Goal: Task Accomplishment & Management: Manage account settings

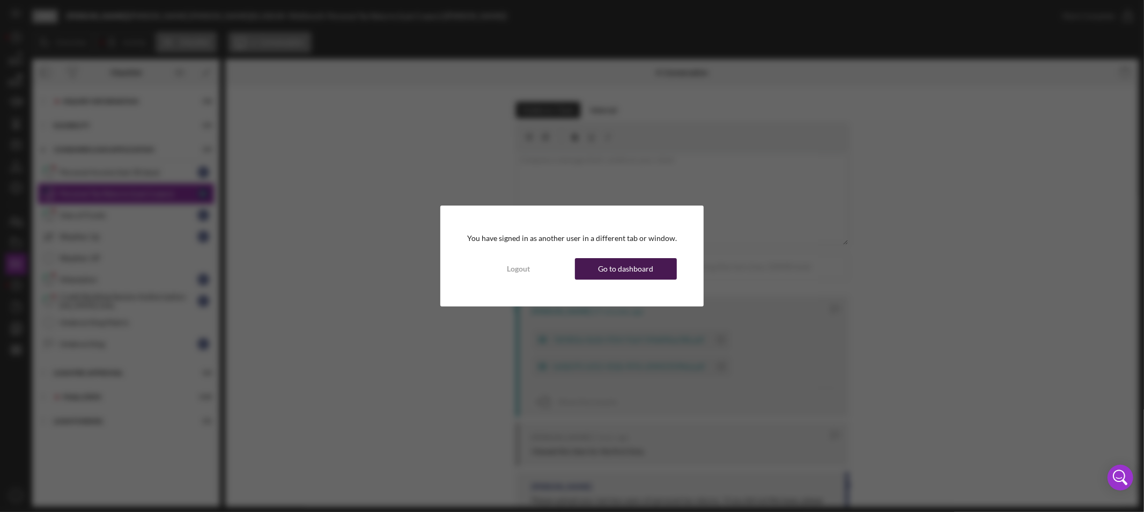
click at [613, 269] on div "Go to dashboard" at bounding box center [625, 268] width 55 height 21
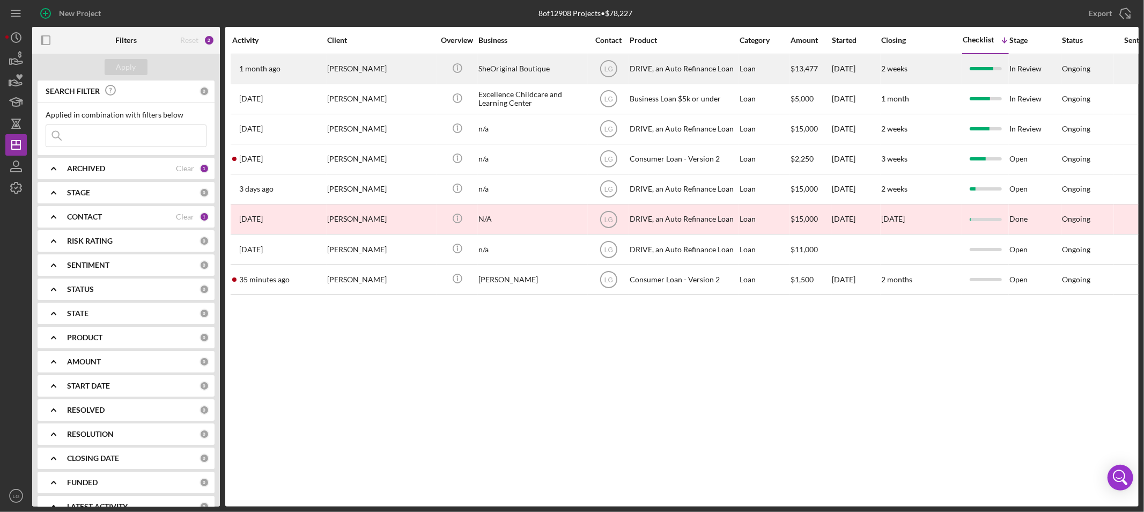
click at [346, 74] on div "[PERSON_NAME]" at bounding box center [380, 69] width 107 height 28
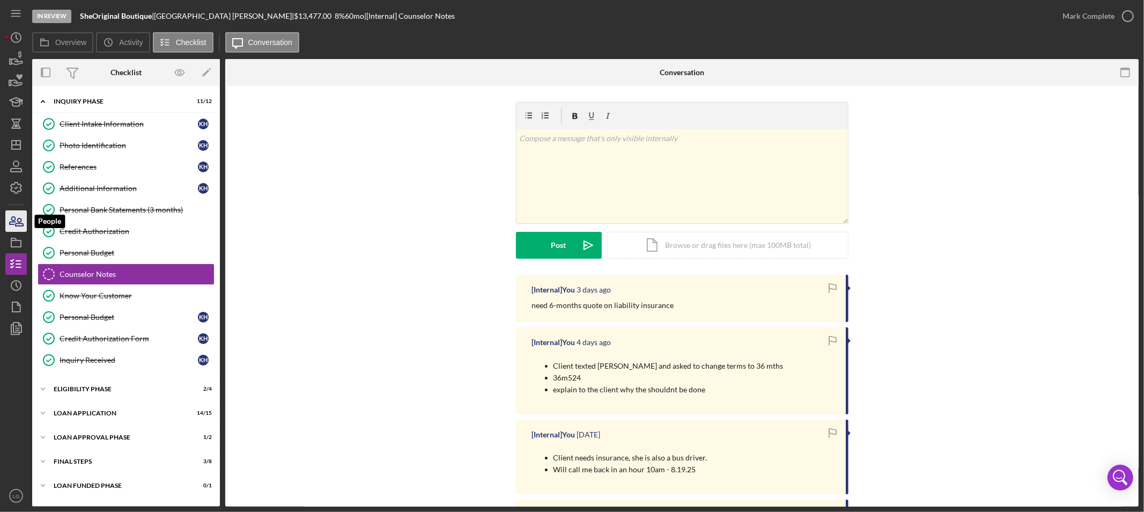
click at [13, 218] on icon "button" at bounding box center [16, 221] width 27 height 27
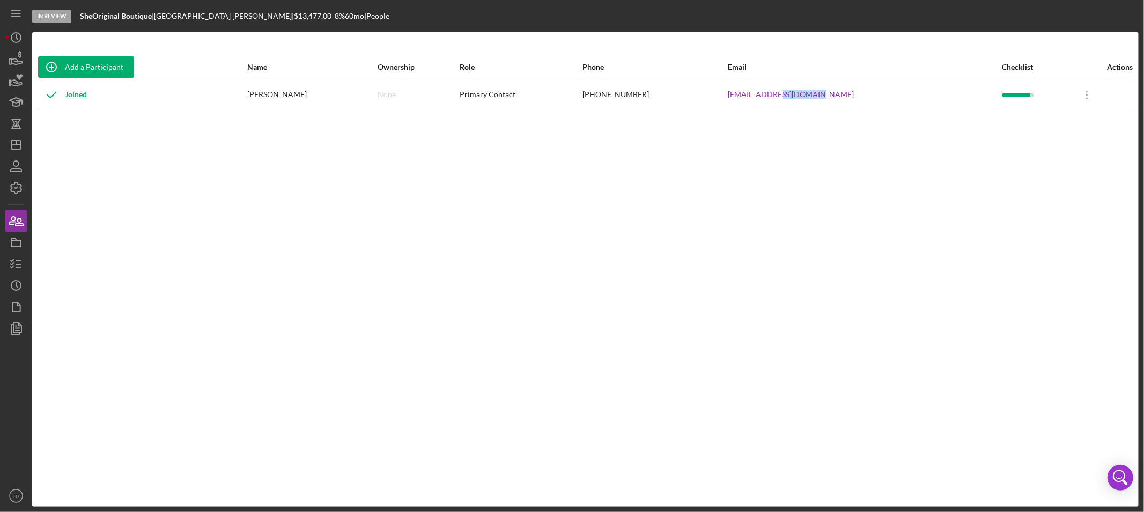
drag, startPoint x: 862, startPoint y: 95, endPoint x: 812, endPoint y: 102, distance: 49.8
click at [812, 102] on div "[EMAIL_ADDRESS][DOMAIN_NAME]" at bounding box center [865, 95] width 273 height 27
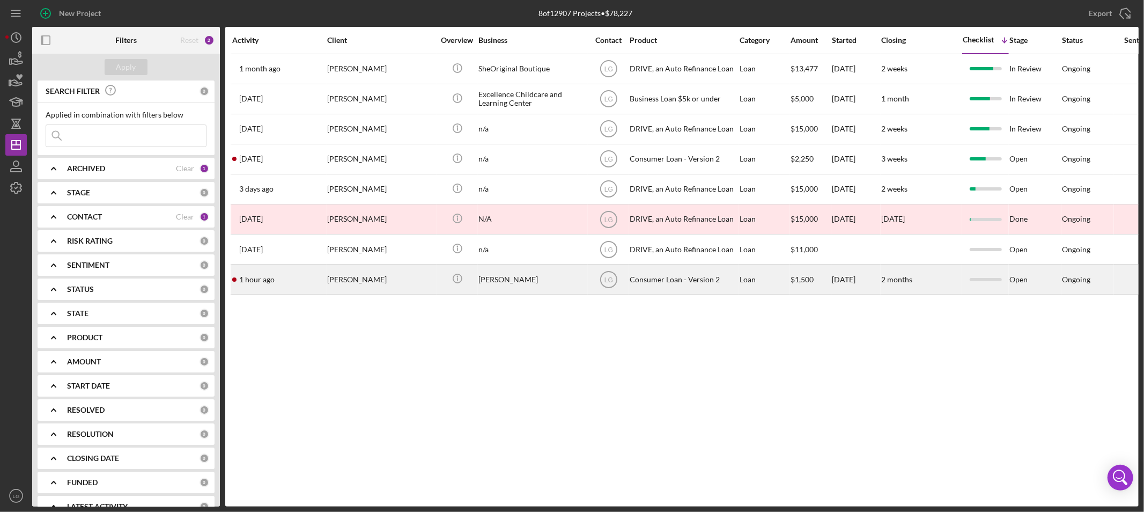
click at [346, 283] on div "[PERSON_NAME]" at bounding box center [380, 279] width 107 height 28
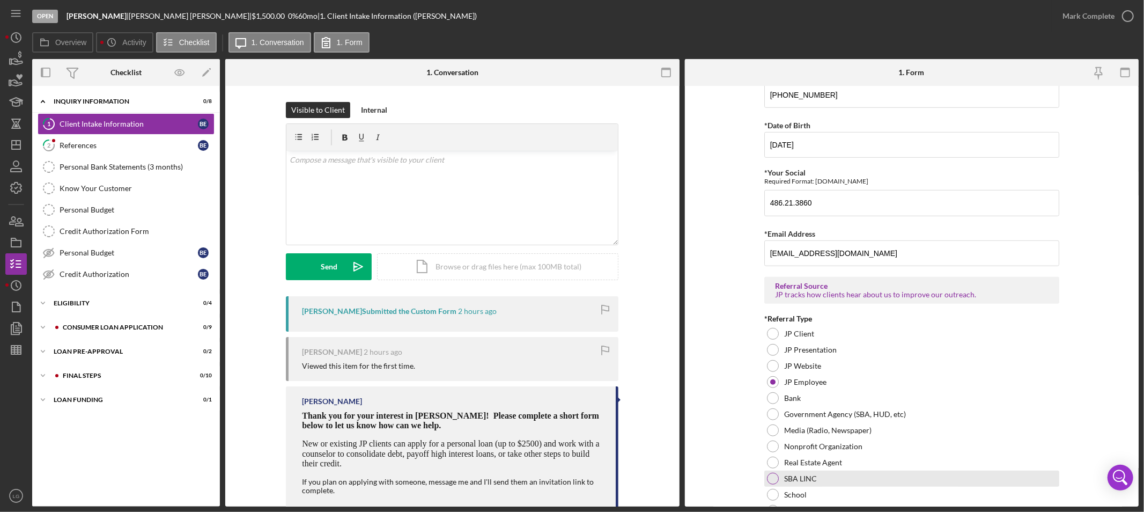
scroll to position [707, 0]
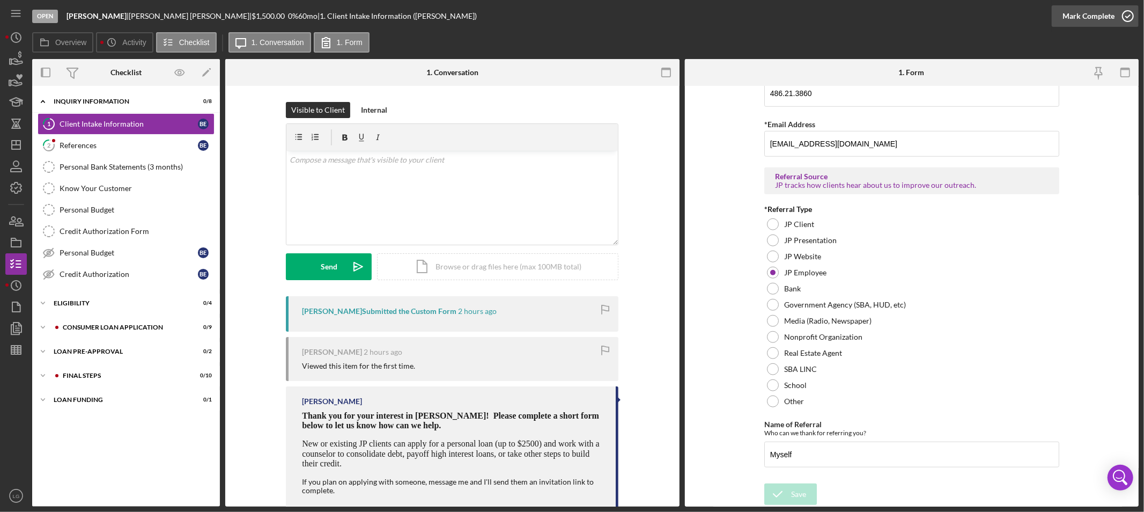
click at [1086, 15] on div "Mark Complete" at bounding box center [1089, 15] width 52 height 21
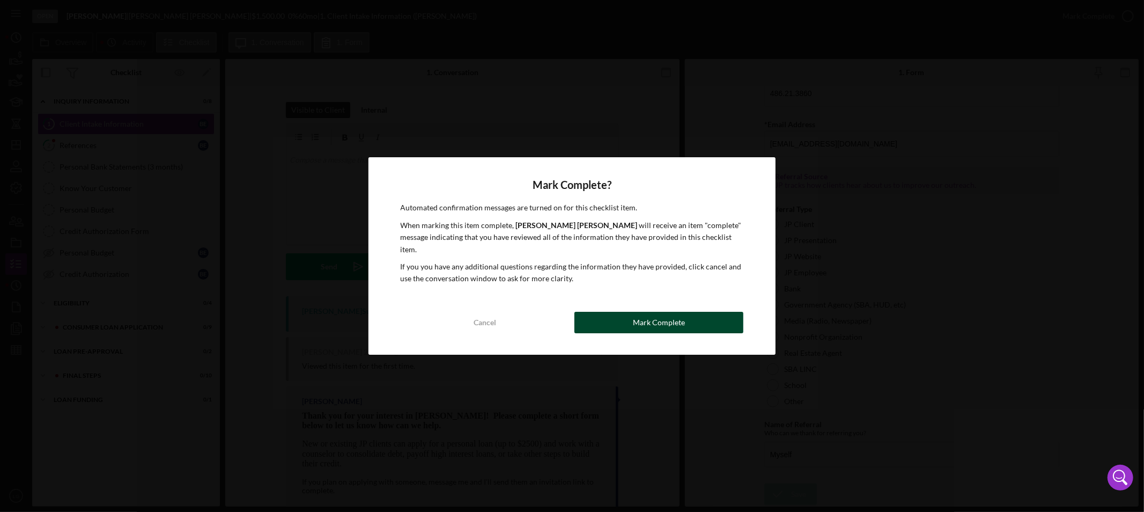
click at [667, 312] on div "Mark Complete" at bounding box center [659, 322] width 52 height 21
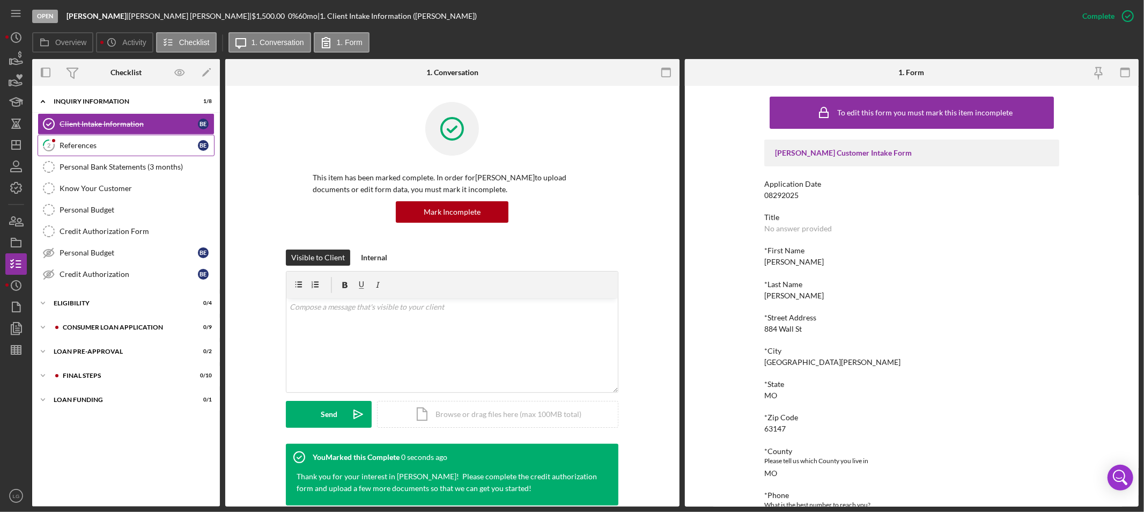
click at [70, 148] on div "References" at bounding box center [129, 145] width 138 height 9
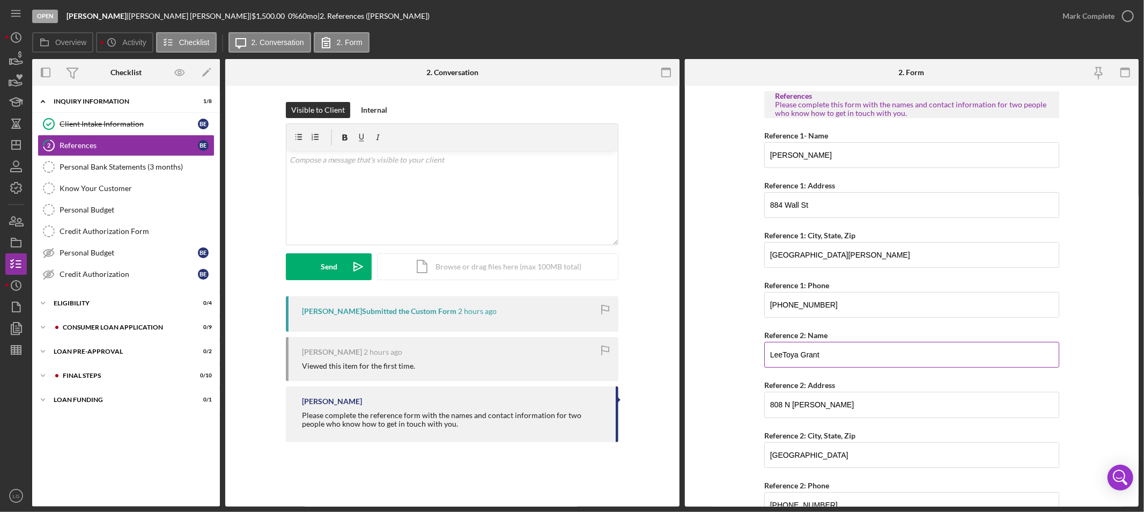
scroll to position [51, 0]
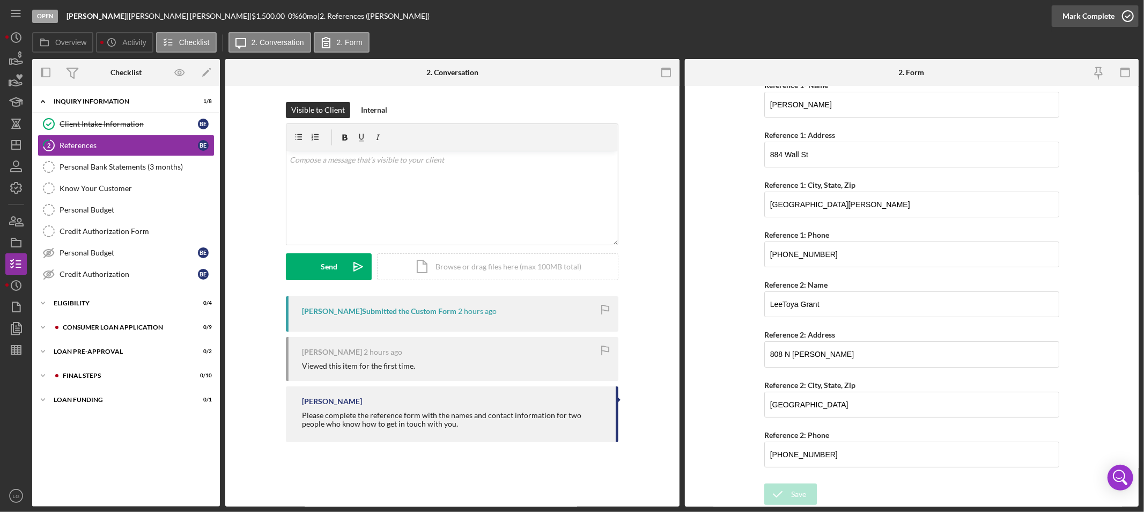
click at [1085, 13] on div "Mark Complete" at bounding box center [1089, 15] width 52 height 21
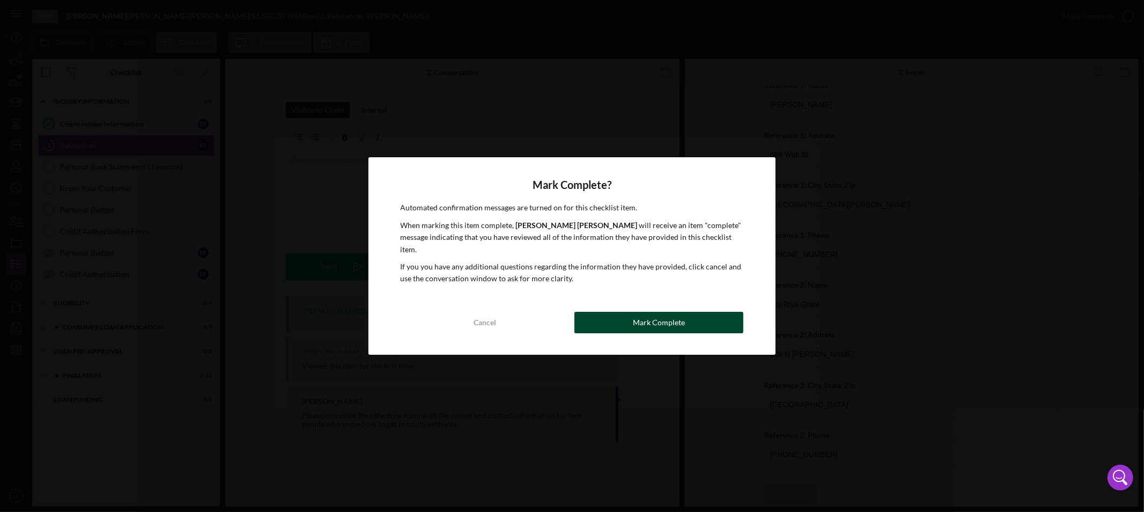
click at [630, 320] on button "Mark Complete" at bounding box center [659, 322] width 169 height 21
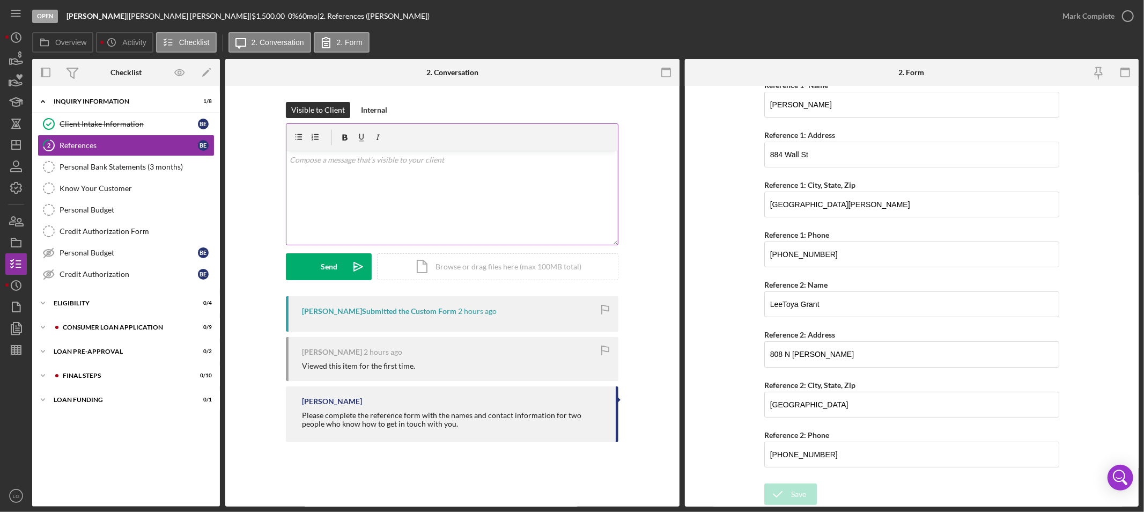
scroll to position [94, 0]
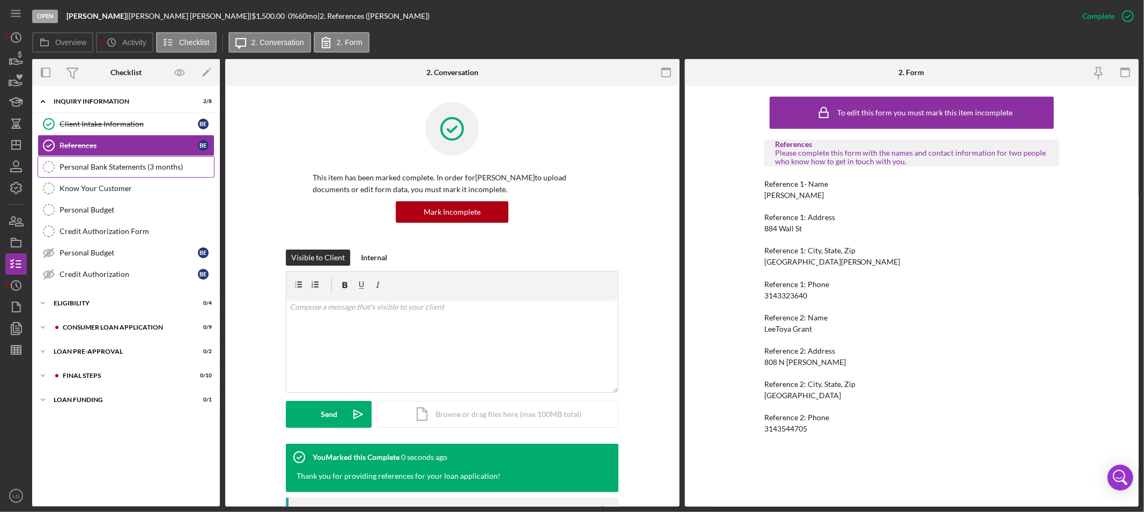
click at [87, 167] on div "Personal Bank Statements (3 months)" at bounding box center [137, 167] width 155 height 9
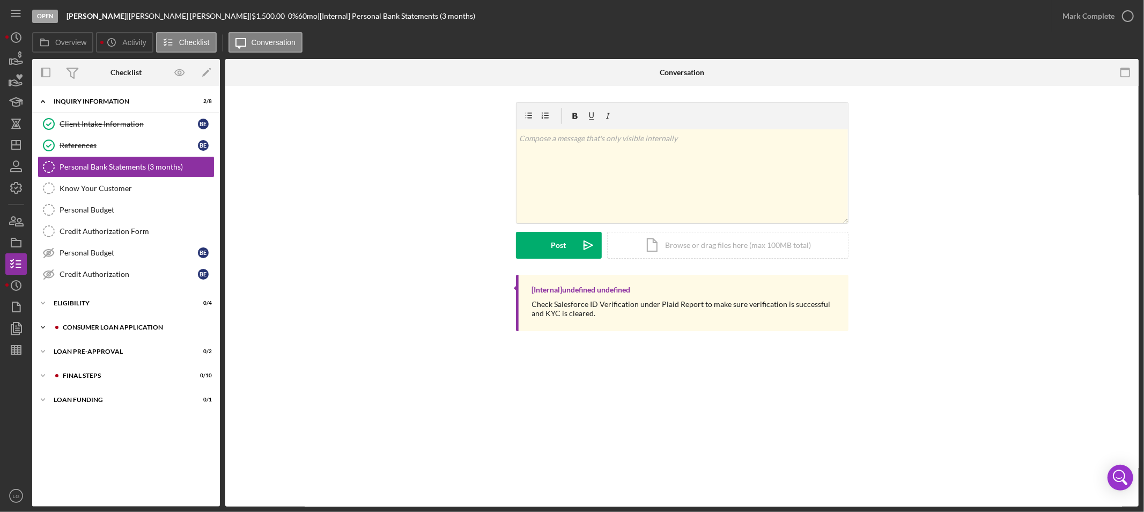
click at [114, 329] on div "Consumer Loan Application" at bounding box center [135, 327] width 144 height 6
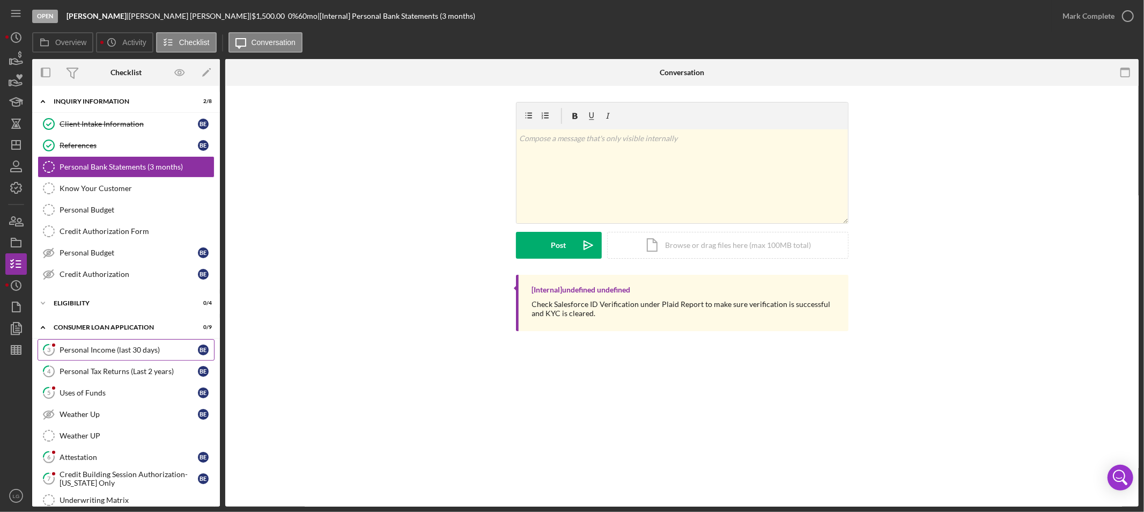
click at [100, 357] on link "3 Personal Income (last 30 days) B E" at bounding box center [126, 349] width 177 height 21
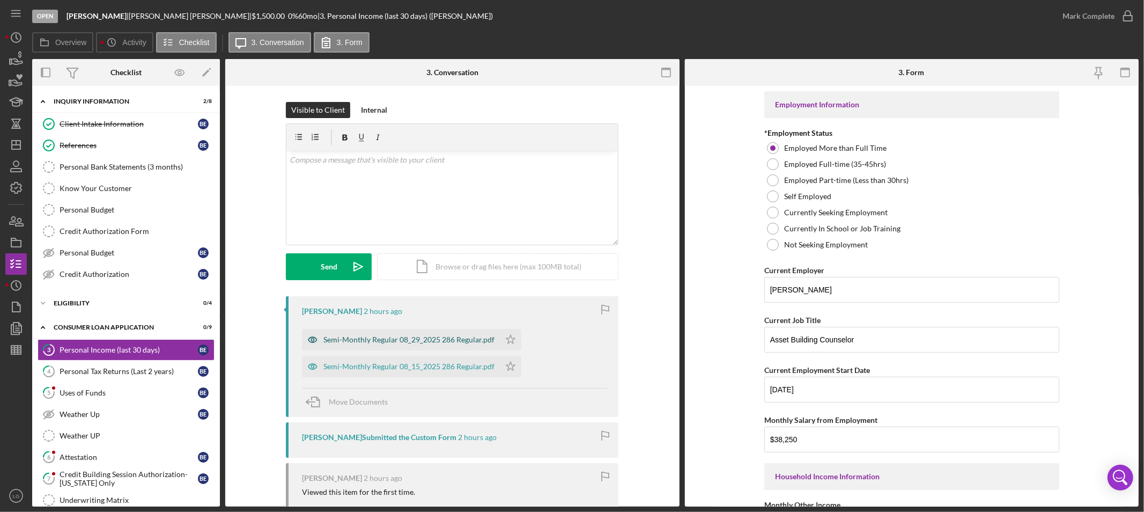
click at [416, 340] on div "Semi-Monthly Regular 08_29_2025 286 Regular.pdf" at bounding box center [409, 339] width 171 height 9
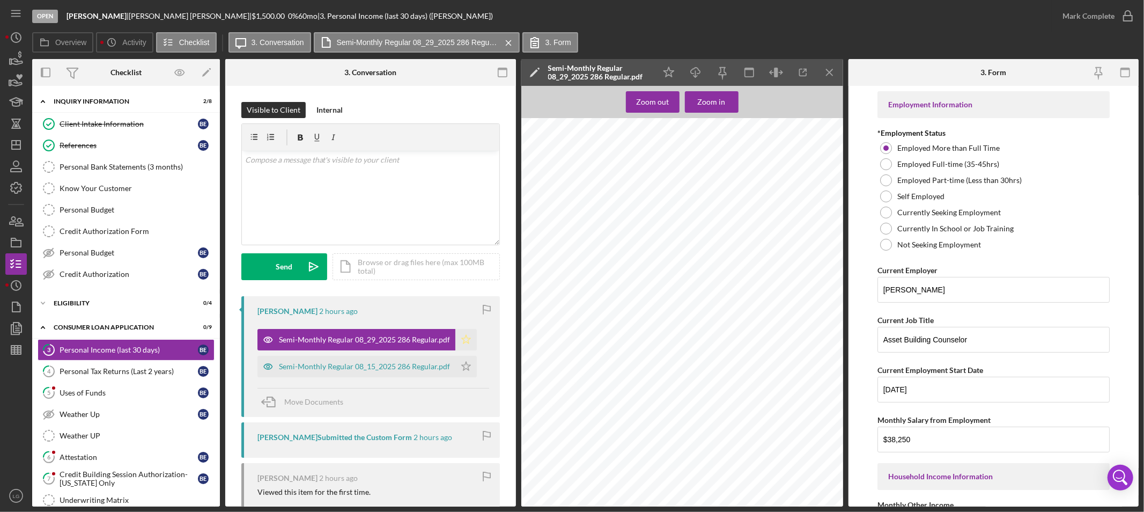
click at [461, 334] on icon "Icon/Star" at bounding box center [465, 339] width 21 height 21
click at [435, 364] on div "Semi-Monthly Regular 08_15_2025 286 Regular.pdf" at bounding box center [364, 366] width 171 height 9
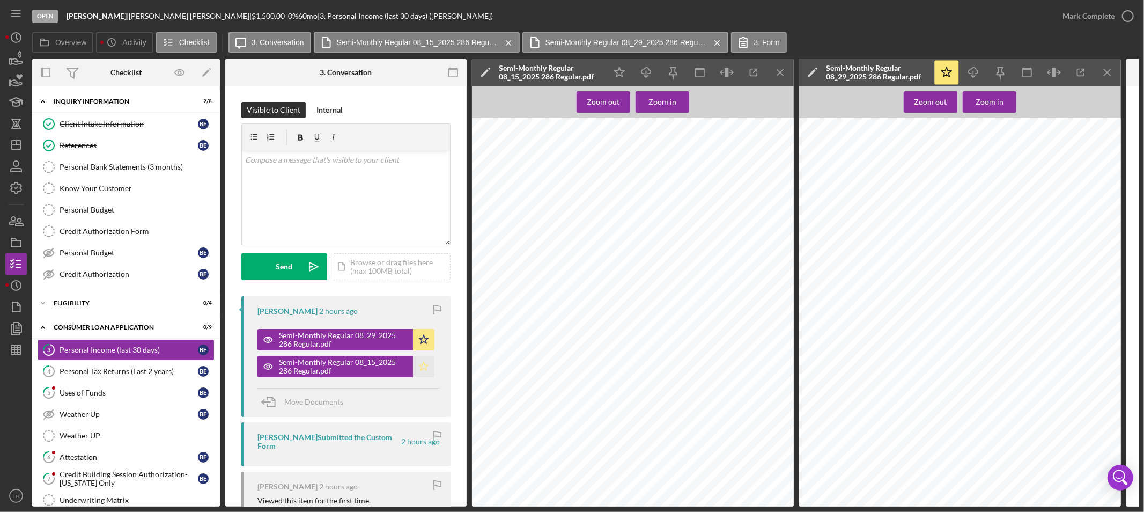
click at [427, 374] on icon "Icon/Star" at bounding box center [423, 366] width 21 height 21
click at [1077, 21] on div "Mark Complete" at bounding box center [1089, 15] width 52 height 21
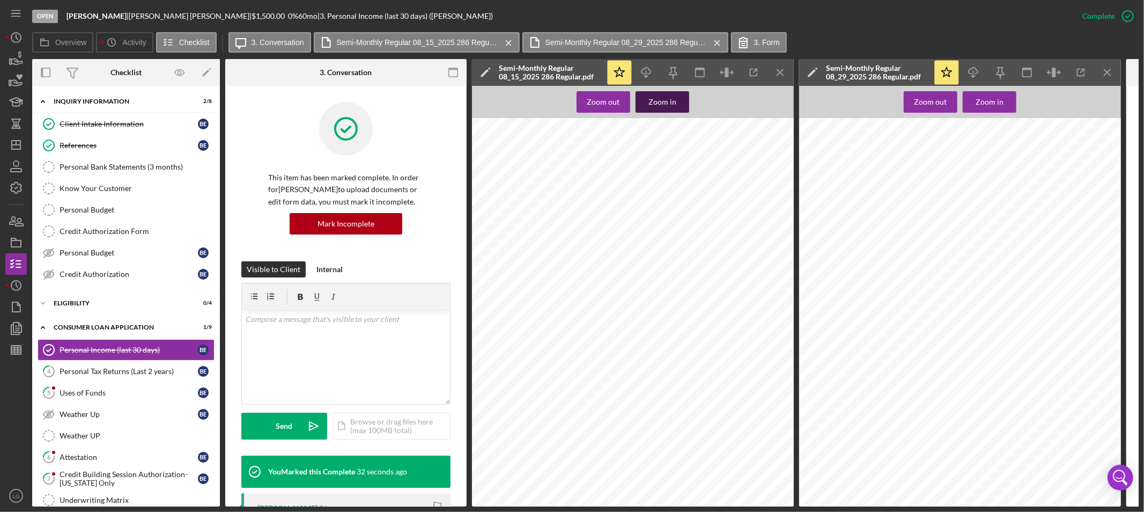
click at [672, 94] on div "Zoom in" at bounding box center [663, 101] width 28 height 21
click at [151, 368] on div "Personal Tax Returns (Last 2 years)" at bounding box center [129, 371] width 138 height 9
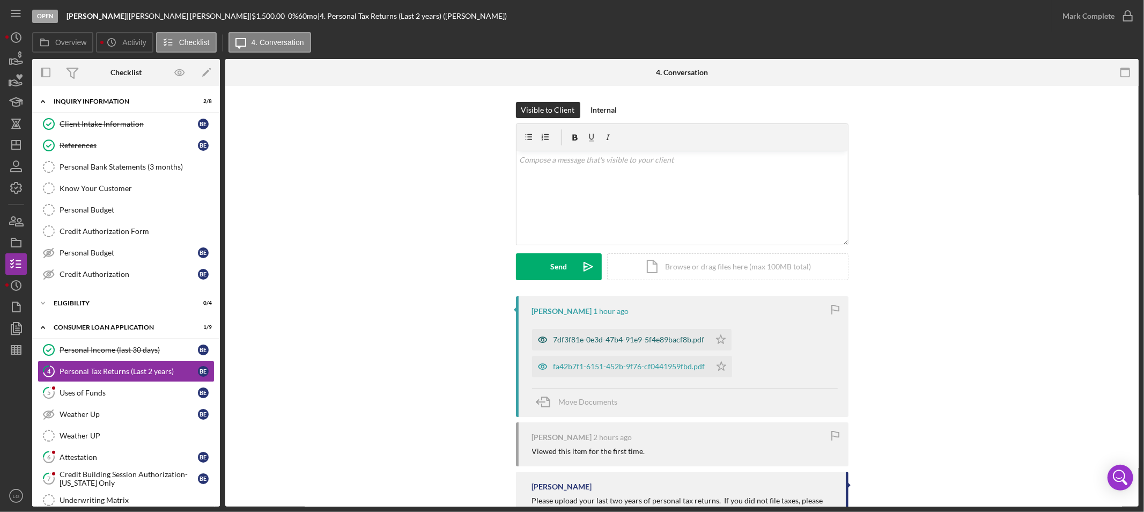
click at [577, 339] on div "7df3f81e-0e3d-47b4-91e9-5f4e89bacf8b.pdf" at bounding box center [629, 339] width 151 height 9
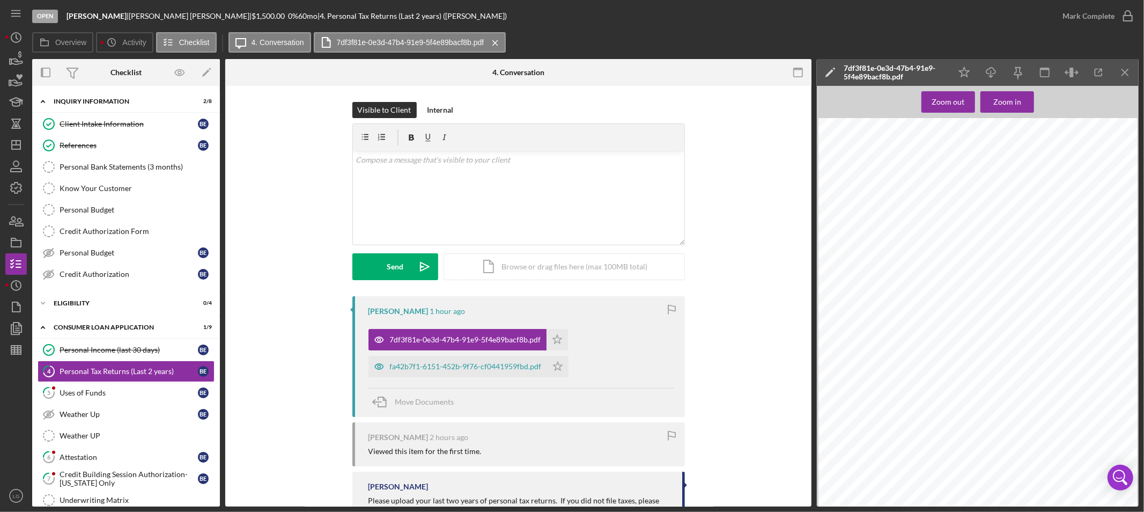
drag, startPoint x: 552, startPoint y: 340, endPoint x: 567, endPoint y: 346, distance: 16.8
click at [553, 340] on polygon "button" at bounding box center [557, 339] width 9 height 9
click at [498, 366] on div "fa42b7f1-6151-452b-9f76-cf0441959fbd.pdf" at bounding box center [466, 366] width 152 height 9
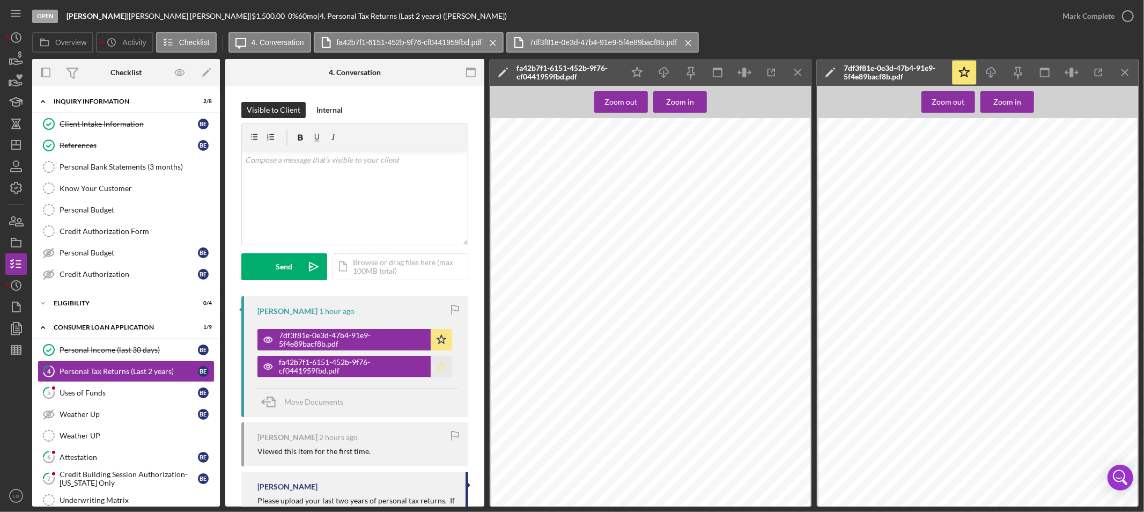
click at [438, 369] on polygon "button" at bounding box center [441, 366] width 9 height 9
click at [1074, 14] on div "Mark Complete" at bounding box center [1089, 15] width 52 height 21
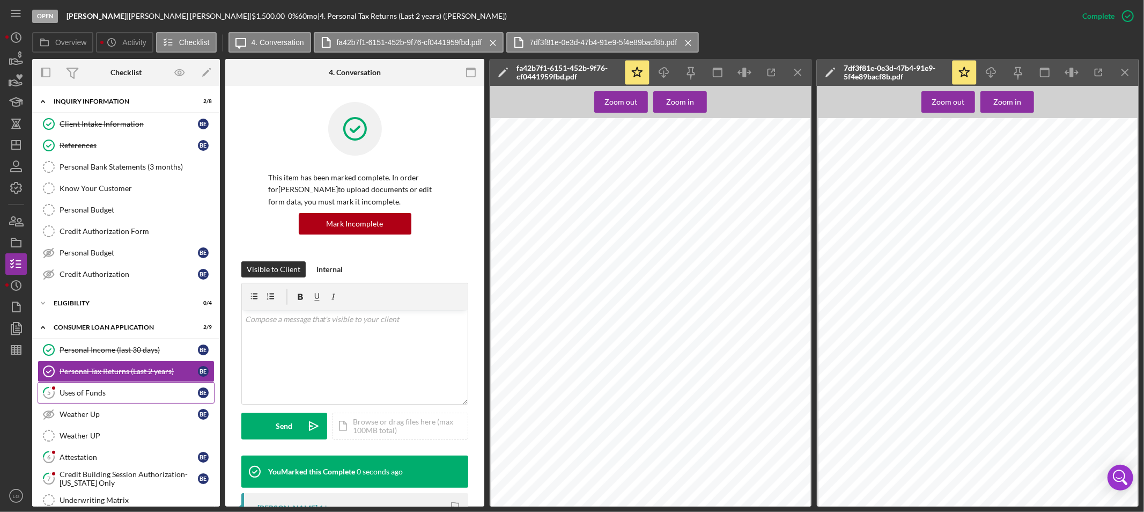
click at [151, 402] on link "5 Uses of Funds B E" at bounding box center [126, 392] width 177 height 21
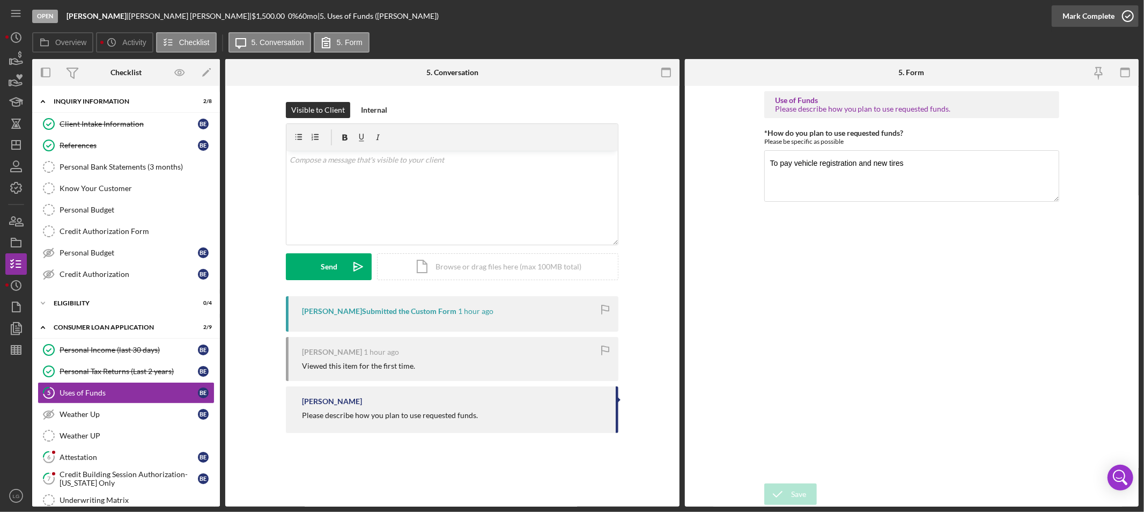
click at [1079, 9] on div "Mark Complete" at bounding box center [1089, 15] width 52 height 21
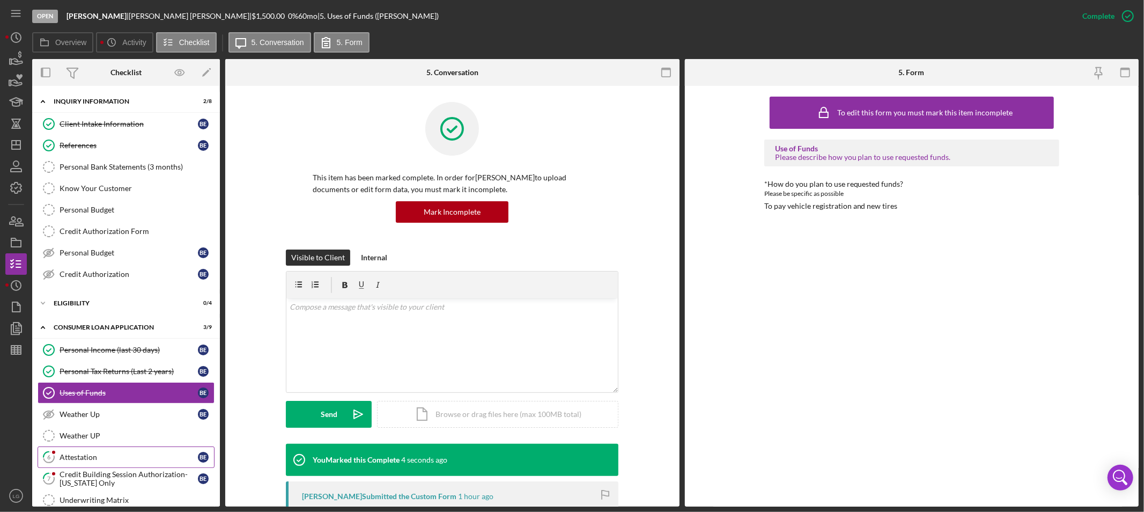
click at [67, 459] on div "Attestation" at bounding box center [129, 457] width 138 height 9
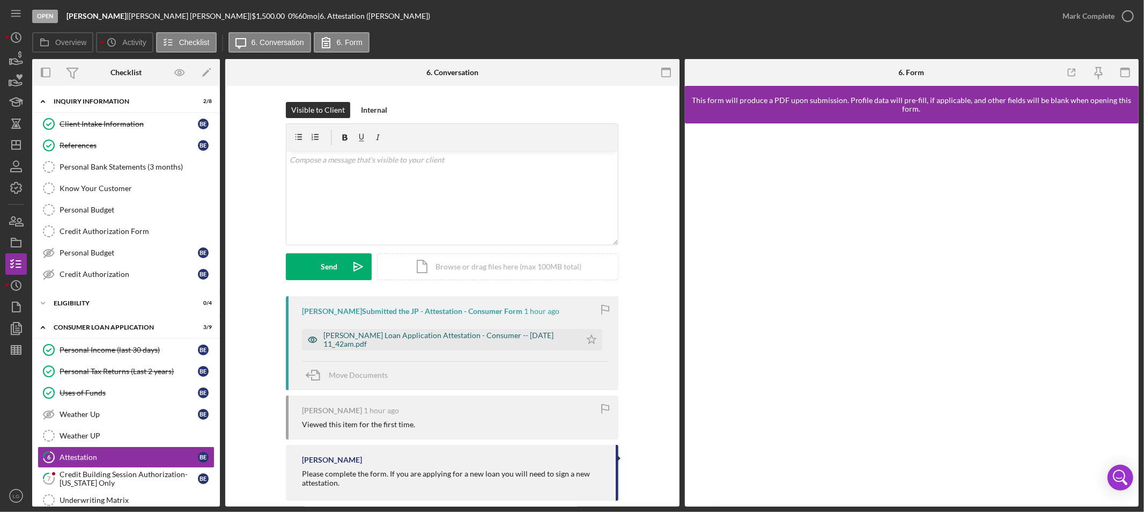
click at [488, 340] on div "[PERSON_NAME] Loan Application Attestation - Consumer -- [DATE] 11_42am.pdf" at bounding box center [450, 339] width 252 height 17
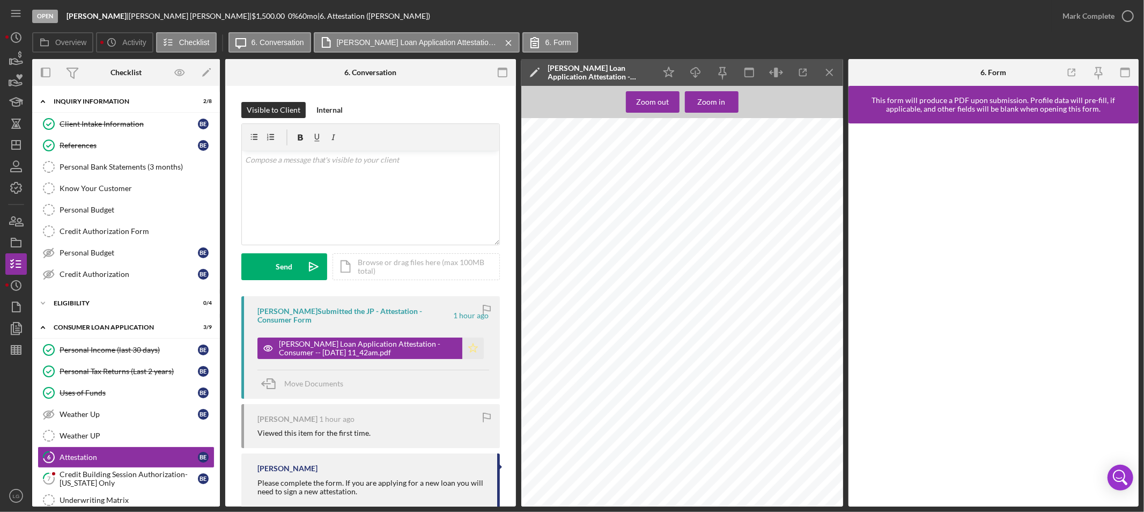
click at [468, 349] on polygon "button" at bounding box center [472, 347] width 9 height 9
click at [1069, 13] on div "Mark Complete" at bounding box center [1089, 15] width 52 height 21
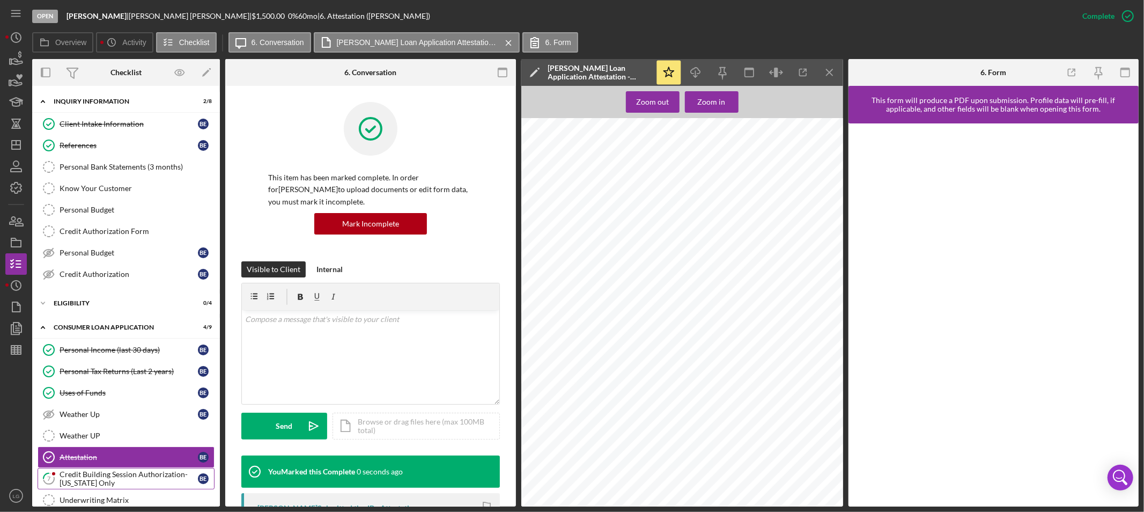
click at [138, 489] on link "7 Credit Building Session Authorization- [US_STATE] Only B E" at bounding box center [126, 478] width 177 height 21
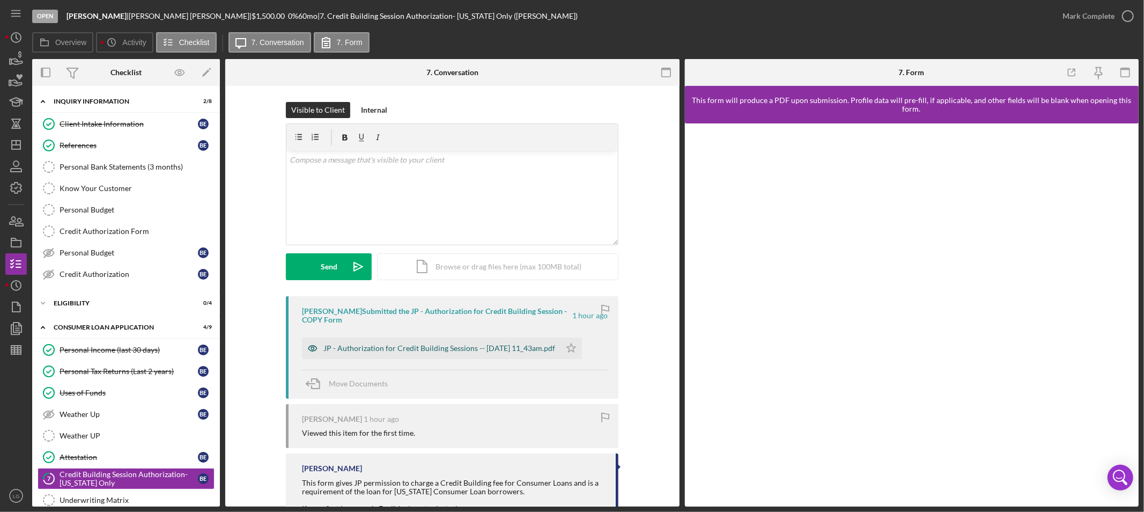
click at [411, 350] on div "JP - Authorization for Credit Building Sessions -- [DATE] 11_43am.pdf" at bounding box center [440, 348] width 232 height 9
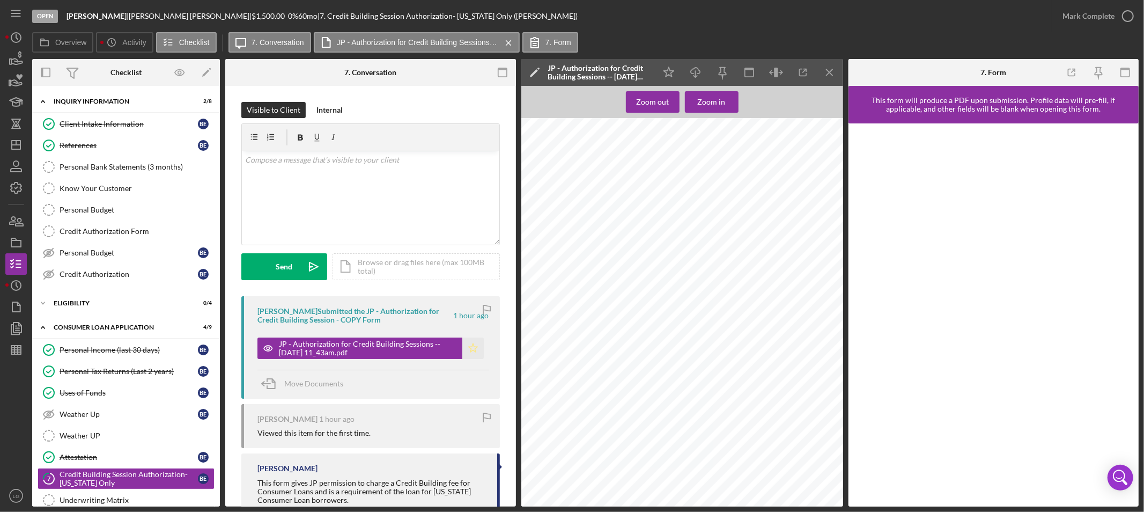
click at [467, 344] on icon "Icon/Star" at bounding box center [472, 347] width 21 height 21
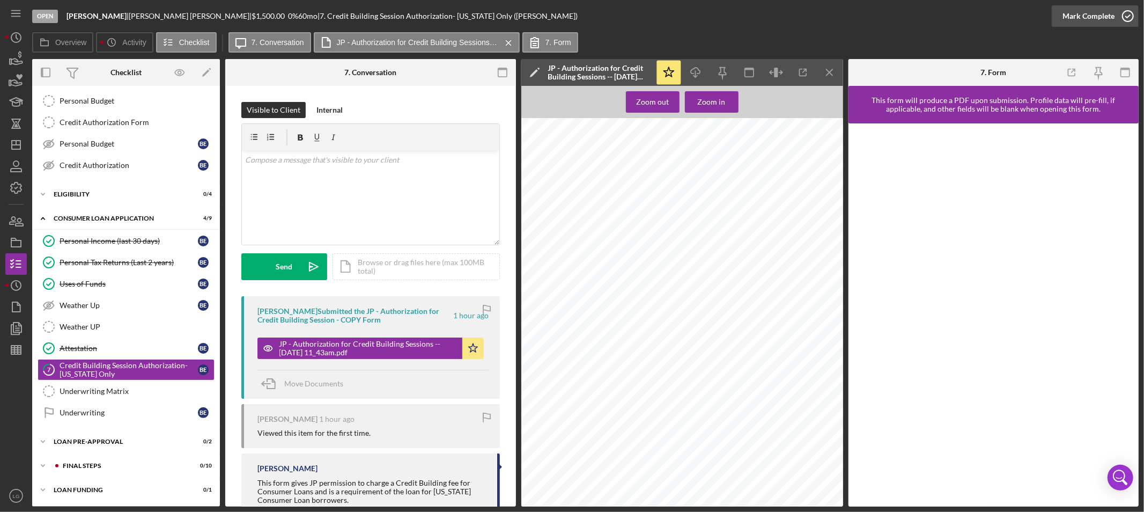
click at [1068, 17] on div "Mark Complete" at bounding box center [1089, 15] width 52 height 21
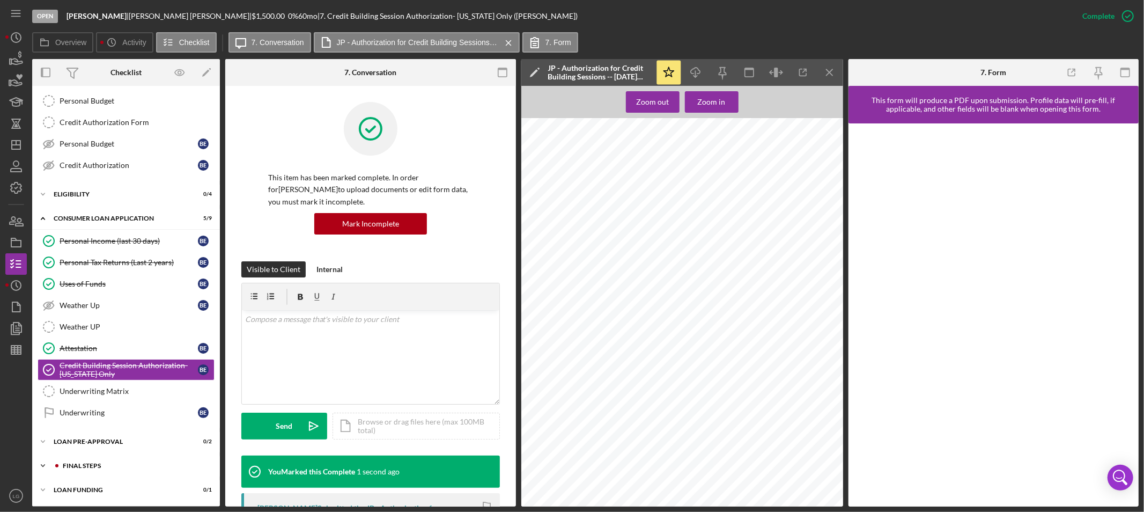
click at [139, 464] on div "FINAL STEPS" at bounding box center [135, 465] width 144 height 6
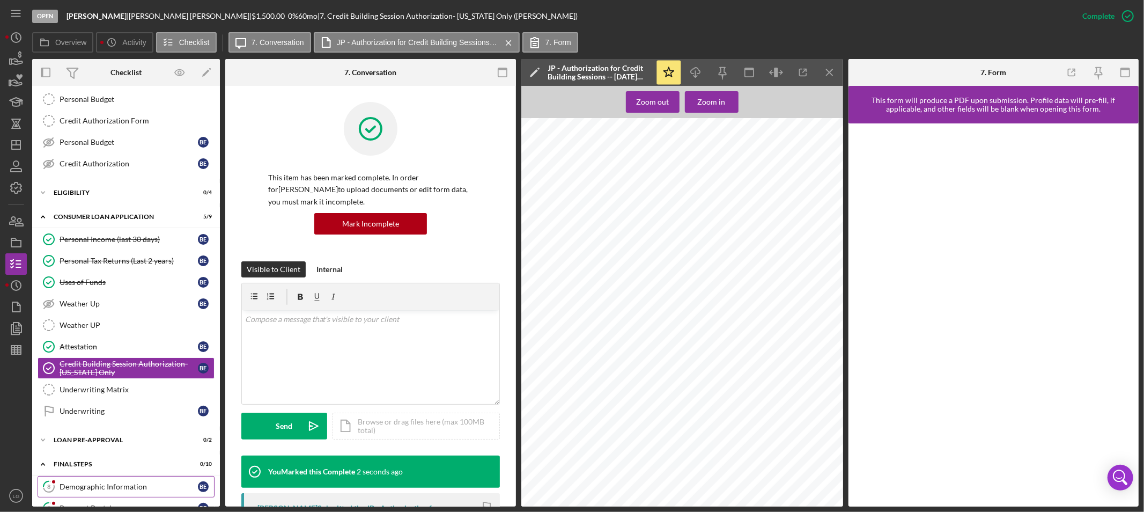
click at [124, 486] on div "Demographic Information" at bounding box center [129, 486] width 138 height 9
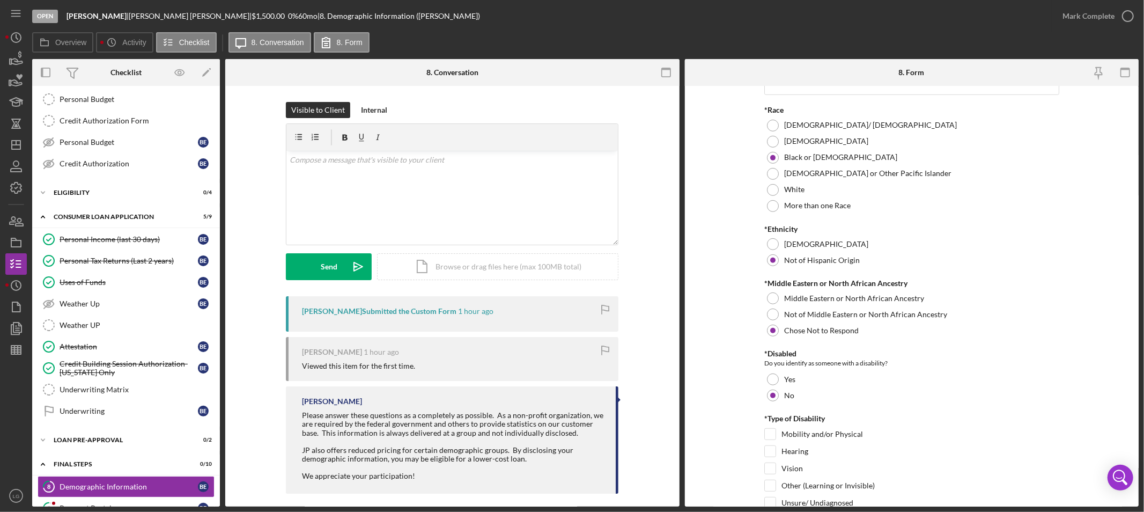
scroll to position [715, 0]
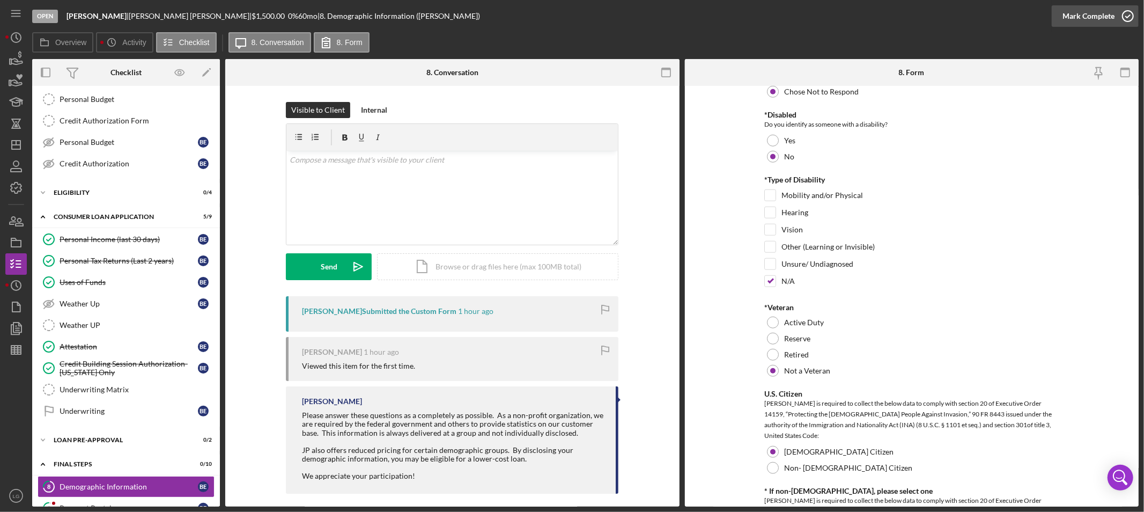
click at [1101, 22] on div "Mark Complete" at bounding box center [1089, 15] width 52 height 21
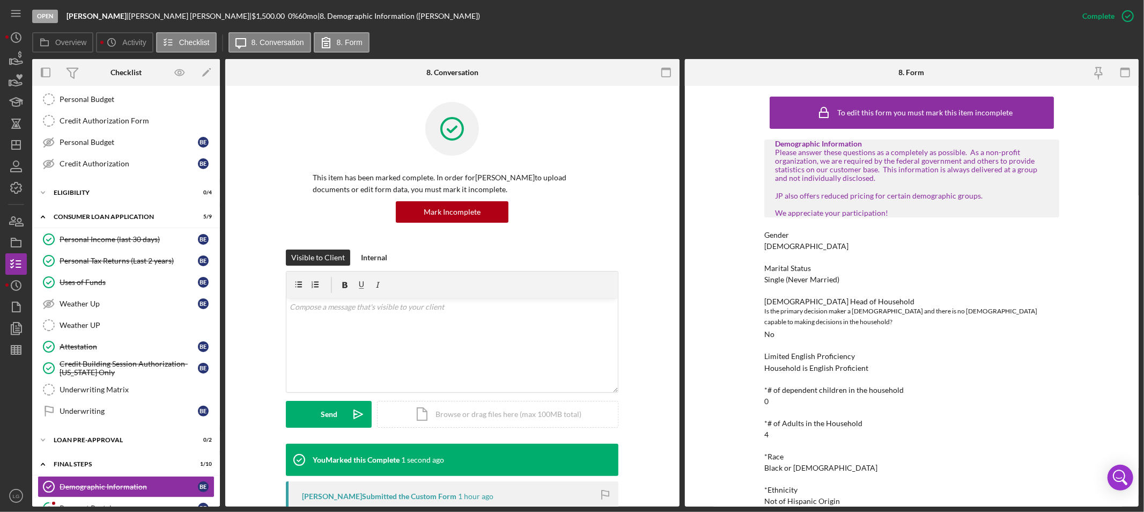
scroll to position [290, 0]
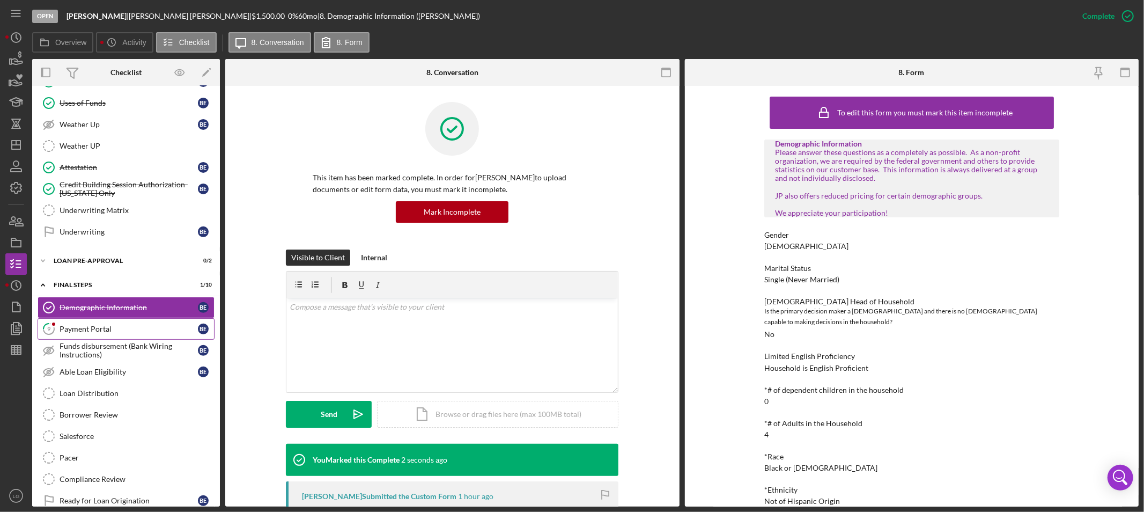
click at [95, 322] on link "9 Payment Portal B E" at bounding box center [126, 328] width 177 height 21
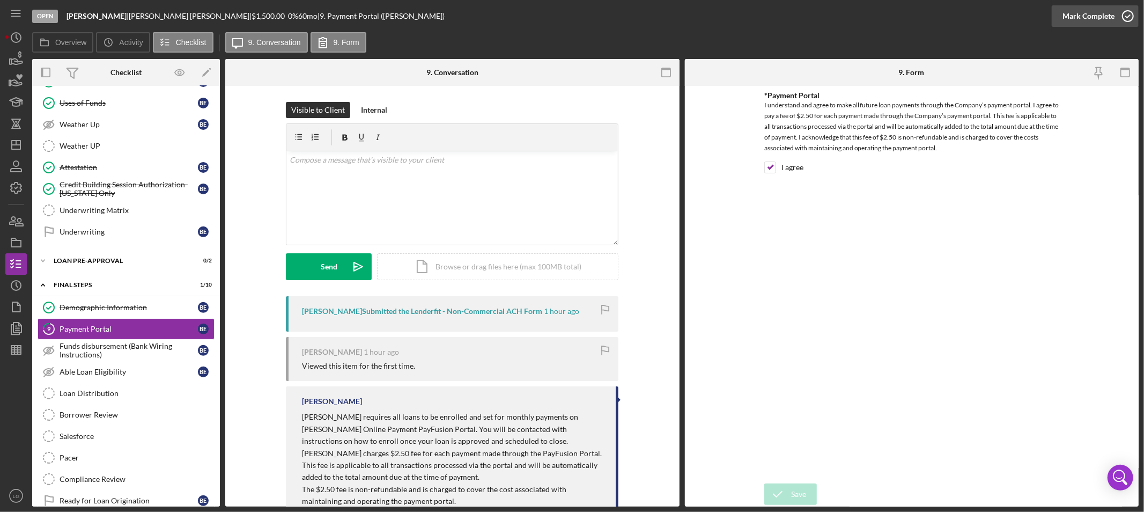
click at [1134, 15] on icon "button" at bounding box center [1128, 16] width 27 height 27
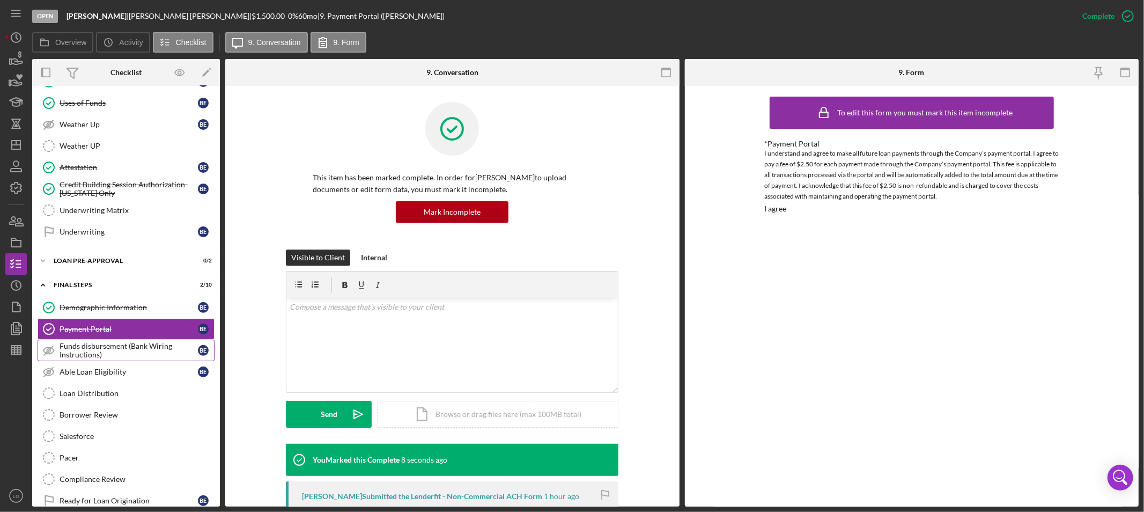
click at [105, 354] on div "Funds disbursement (Bank Wiring Instructions)" at bounding box center [129, 350] width 138 height 17
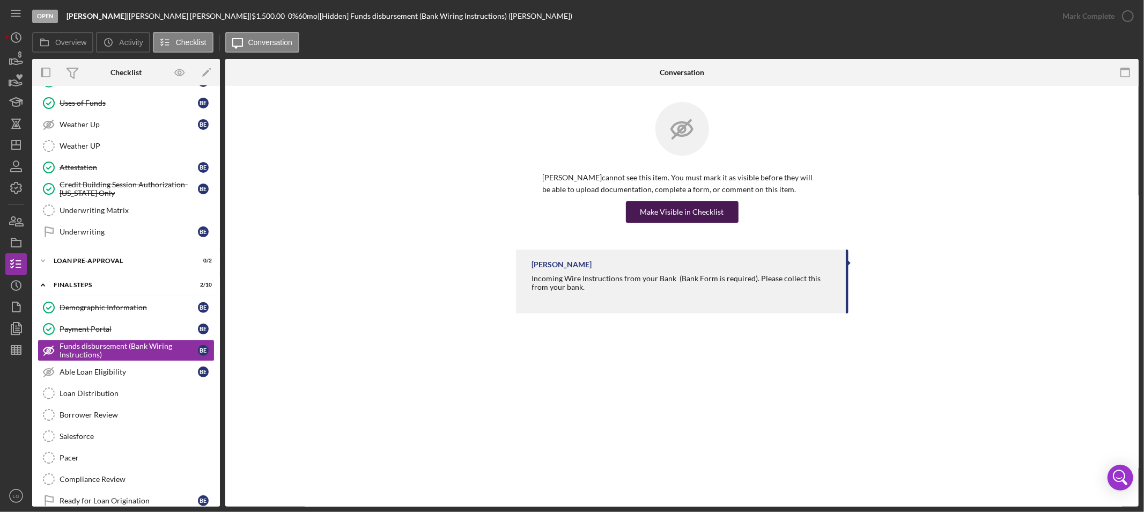
click at [655, 212] on div "Make Visible in Checklist" at bounding box center [683, 211] width 84 height 21
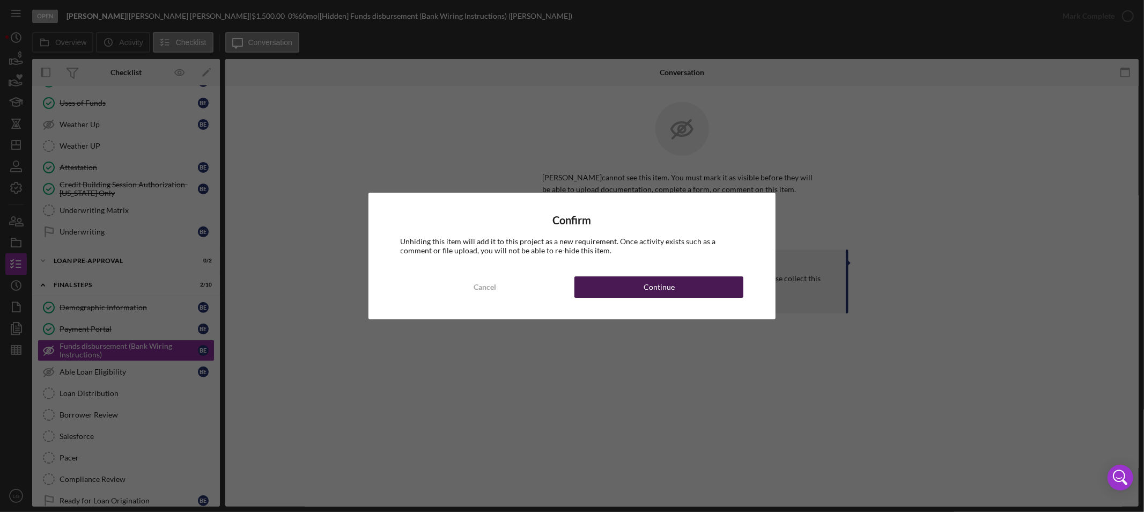
click at [642, 281] on button "Continue" at bounding box center [659, 286] width 169 height 21
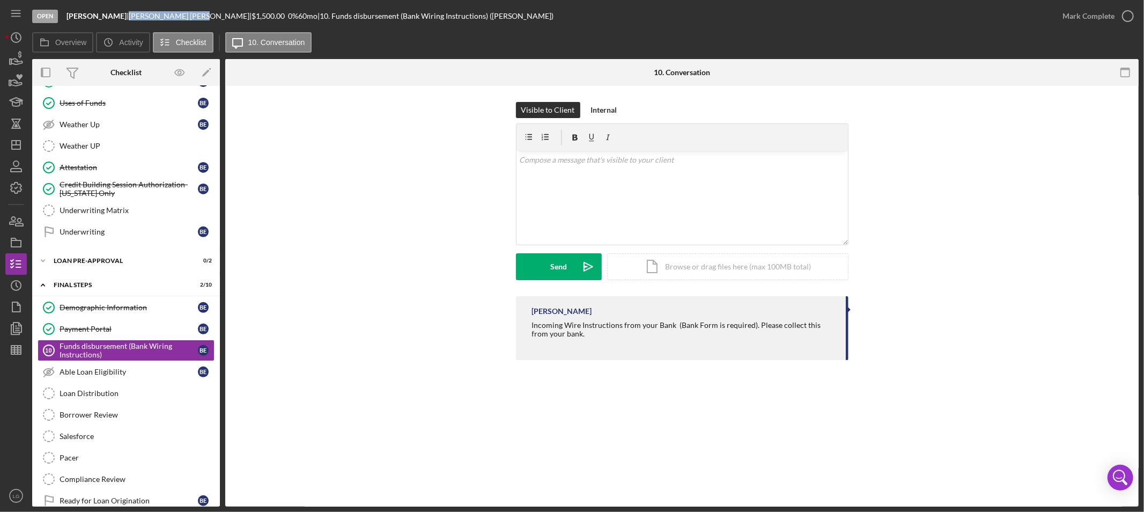
drag, startPoint x: 148, startPoint y: 14, endPoint x: 102, endPoint y: 17, distance: 45.1
click at [129, 17] on div "[PERSON_NAME] |" at bounding box center [190, 16] width 123 height 9
copy div "[PERSON_NAME]"
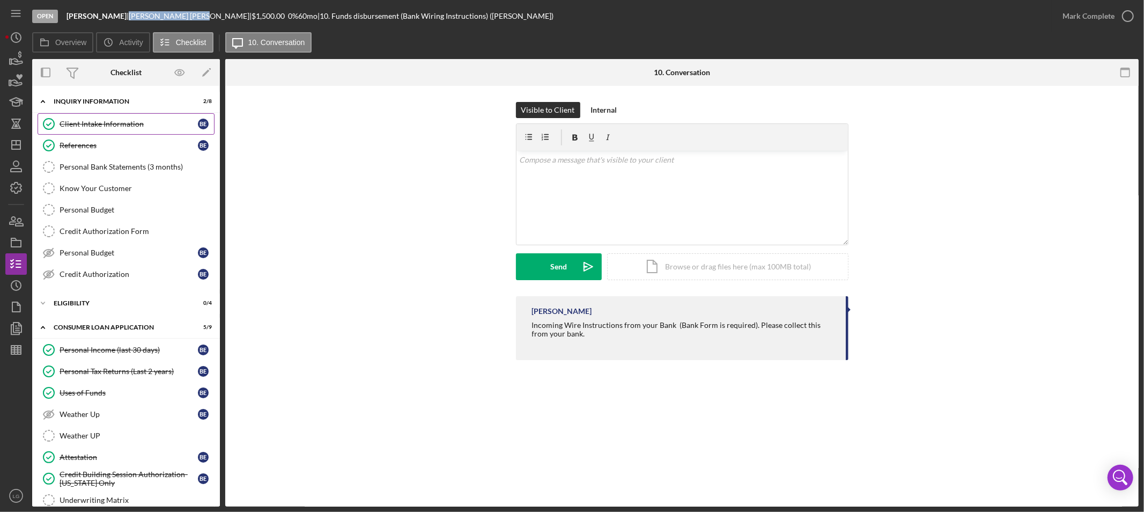
click at [101, 128] on link "Client Intake Information Client Intake Information B E" at bounding box center [126, 123] width 177 height 21
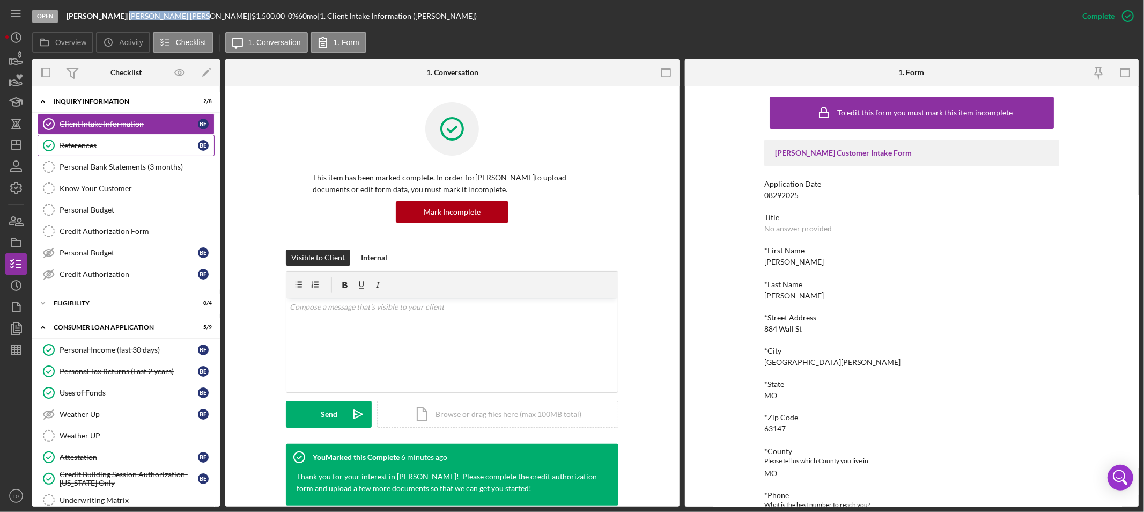
click at [93, 146] on div "References" at bounding box center [129, 145] width 138 height 9
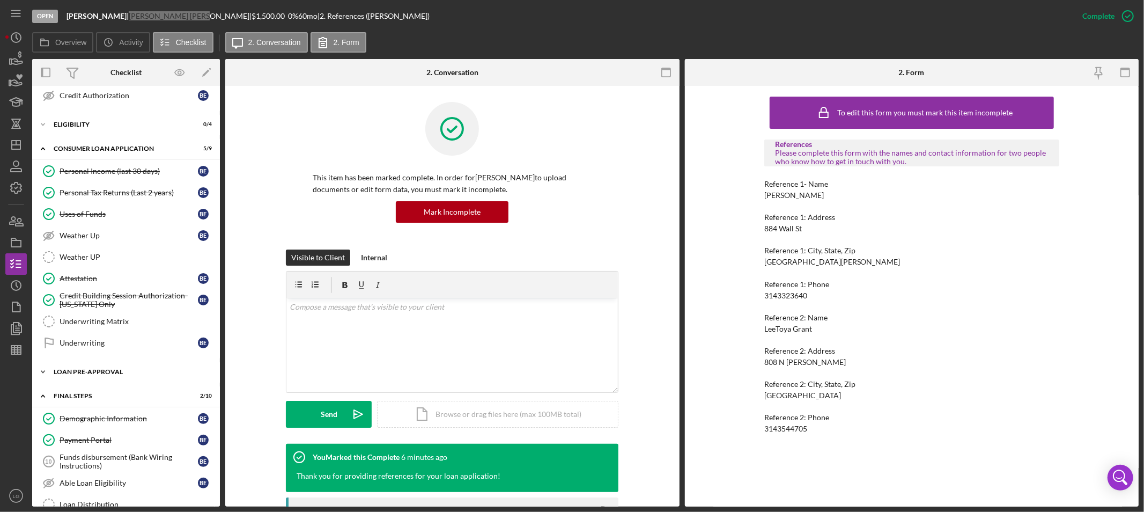
scroll to position [333, 0]
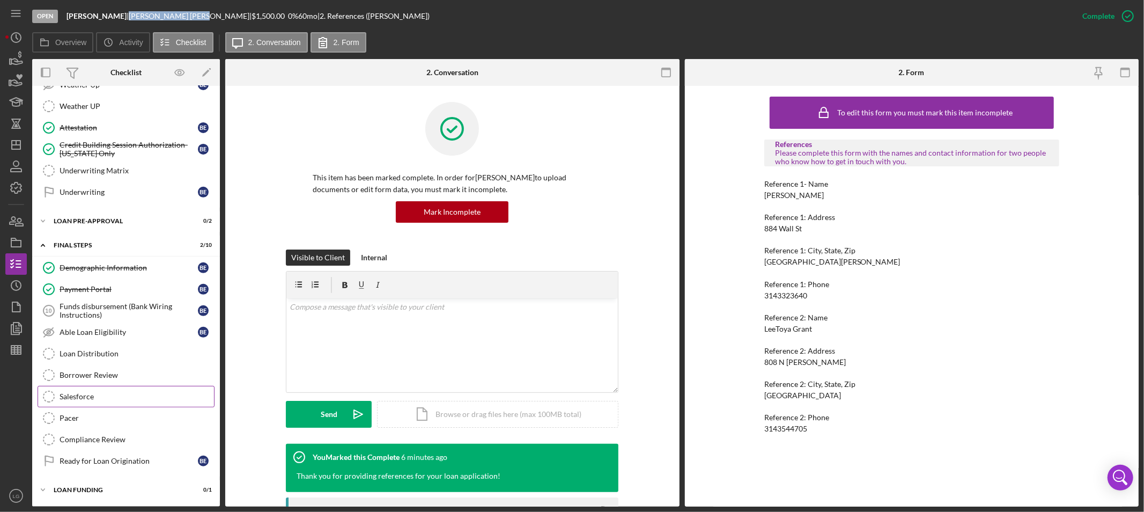
click at [73, 398] on div "Salesforce" at bounding box center [137, 396] width 155 height 9
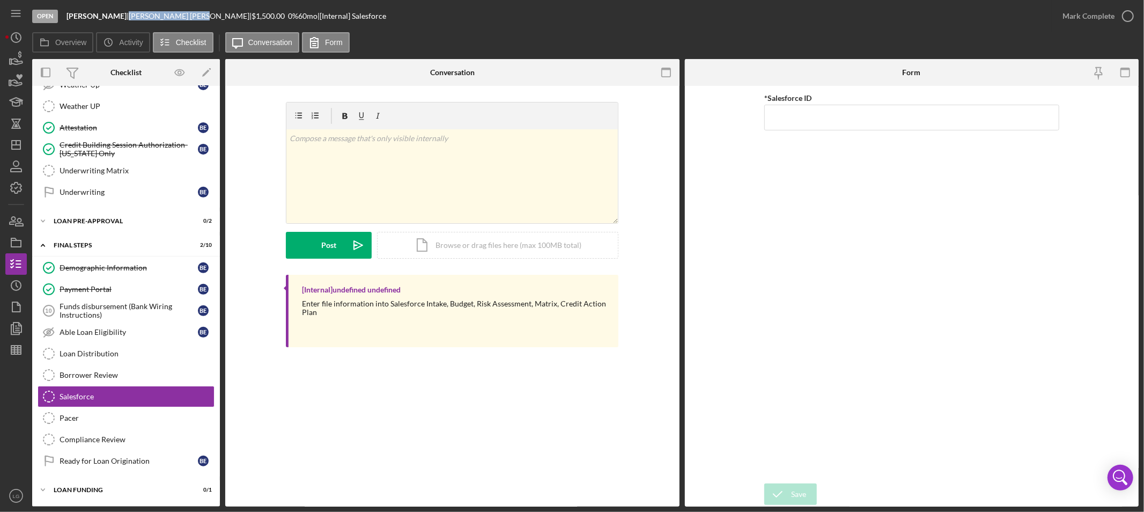
scroll to position [333, 0]
click at [836, 119] on input "*Salesforce ID" at bounding box center [912, 118] width 295 height 26
paste input "a0wPC000002H8BJYA0"
type input "a0wPC000002H8BJYA0"
click at [794, 493] on div "Save" at bounding box center [798, 493] width 15 height 21
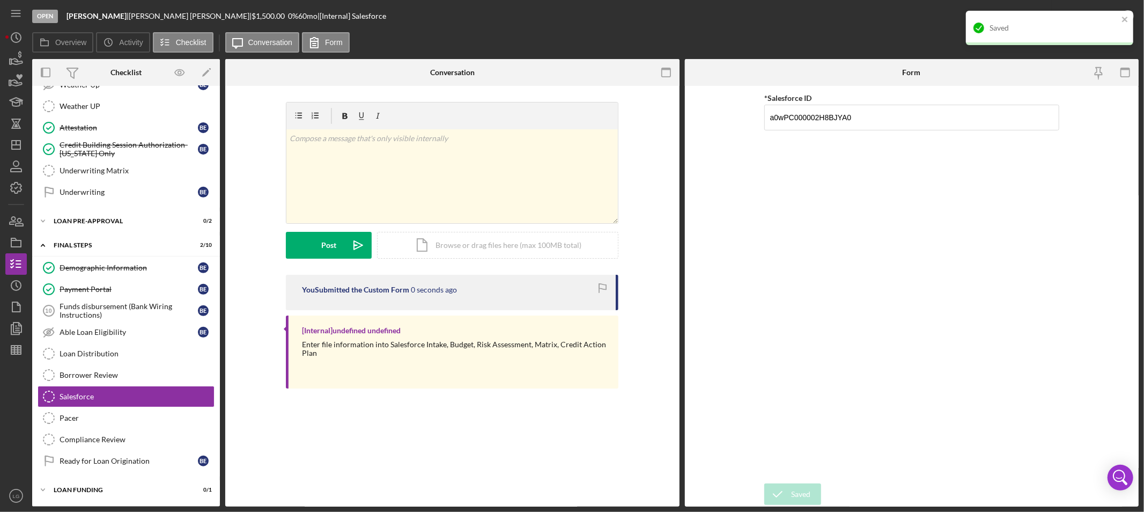
click at [1095, 14] on div "Saved" at bounding box center [1049, 28] width 167 height 34
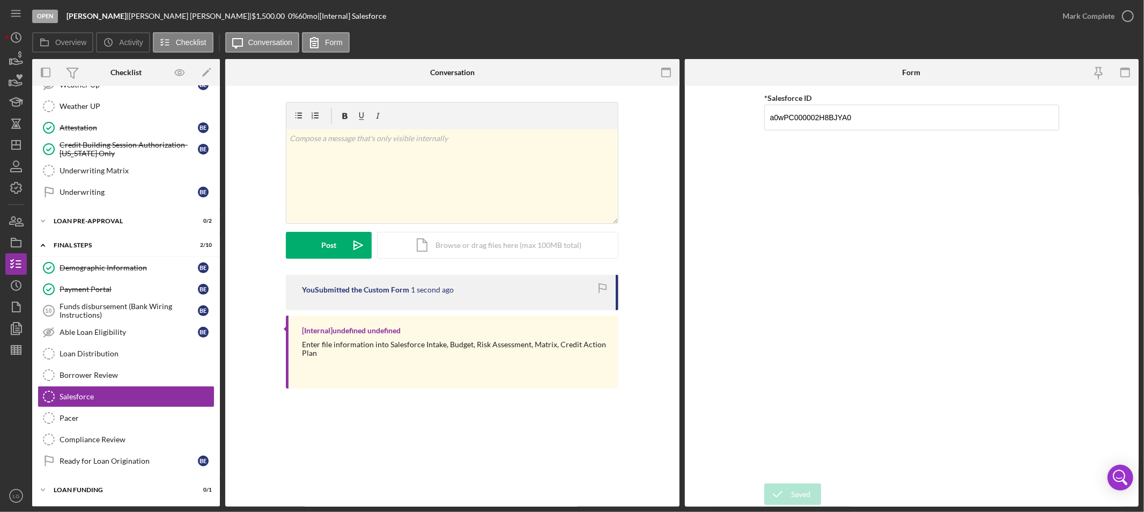
click at [1109, 17] on div "Open [PERSON_NAME] | [PERSON_NAME] | $1,500.00 0 % 60 mo | [Internal] Salesforc…" at bounding box center [572, 256] width 1144 height 512
click at [1100, 18] on div "Mark Complete" at bounding box center [1089, 15] width 52 height 21
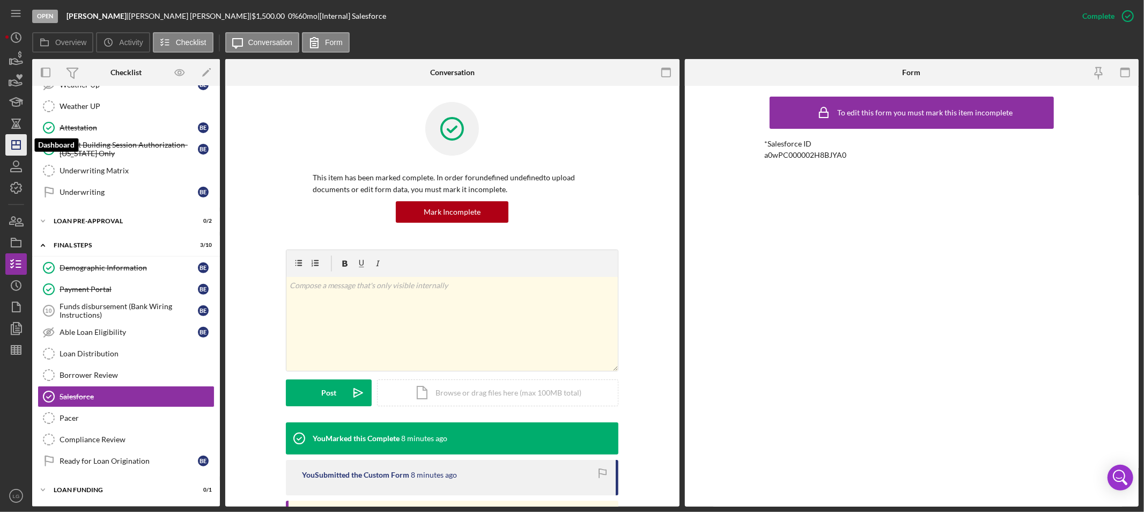
click at [18, 148] on icon "Icon/Dashboard" at bounding box center [16, 144] width 27 height 27
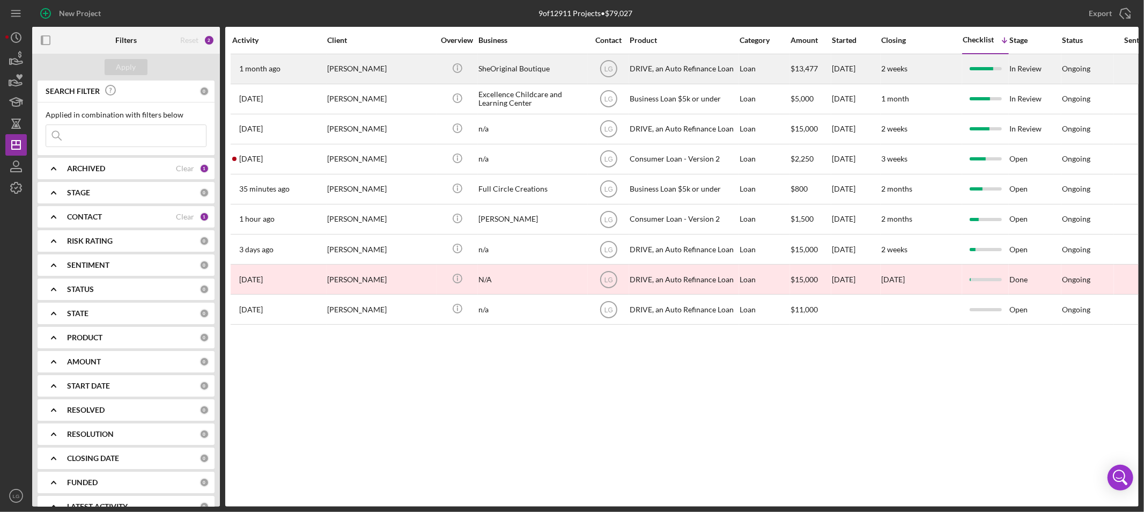
click at [320, 81] on div "[DATE] [PERSON_NAME]" at bounding box center [279, 69] width 94 height 28
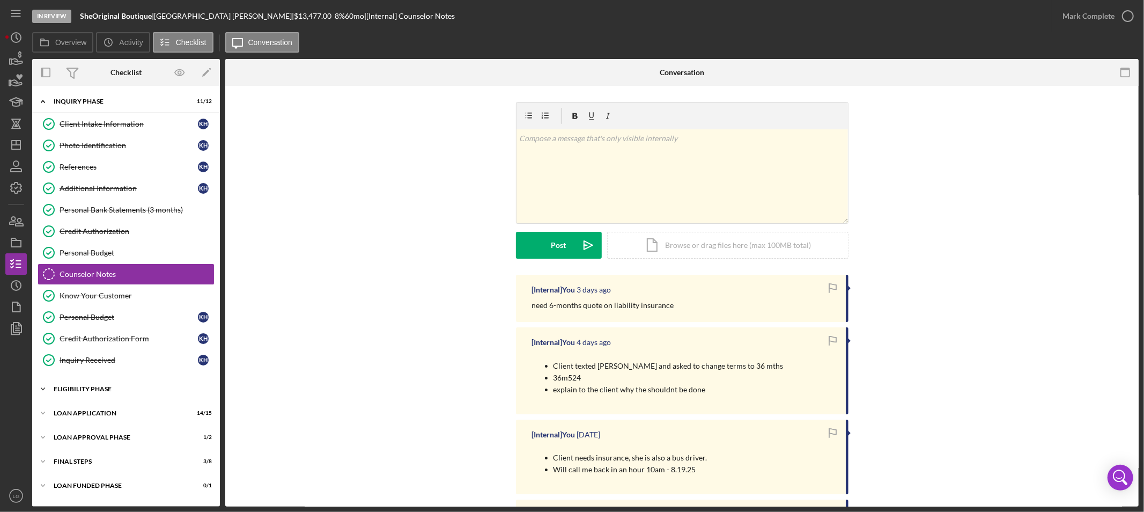
click at [110, 387] on div "Eligibility Phase" at bounding box center [130, 389] width 153 height 6
click at [103, 419] on link "Credit Report Credit Report" at bounding box center [126, 411] width 177 height 21
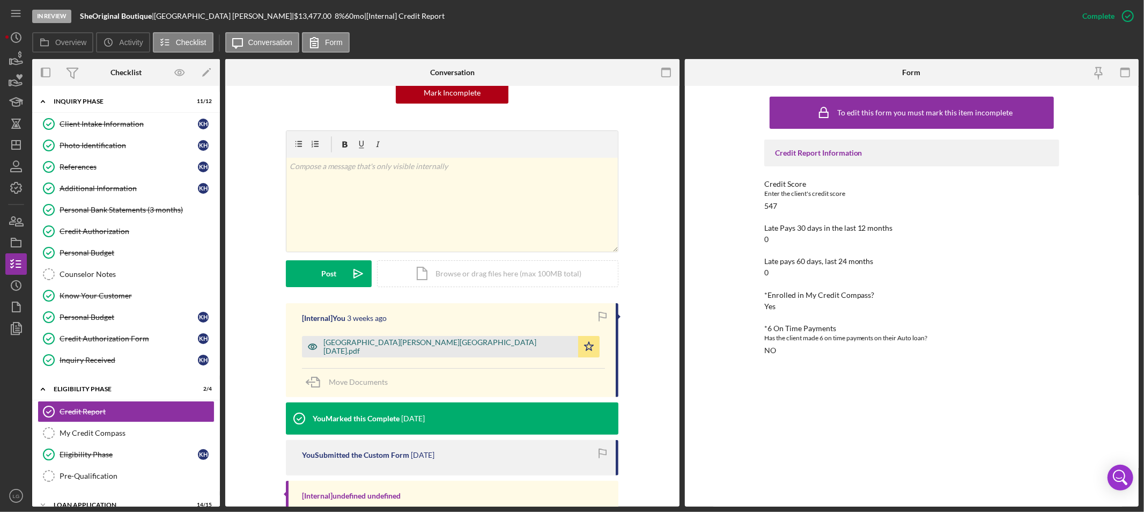
click at [387, 340] on div "[GEOGRAPHIC_DATA][PERSON_NAME][GEOGRAPHIC_DATA] [DATE].pdf" at bounding box center [440, 346] width 276 height 21
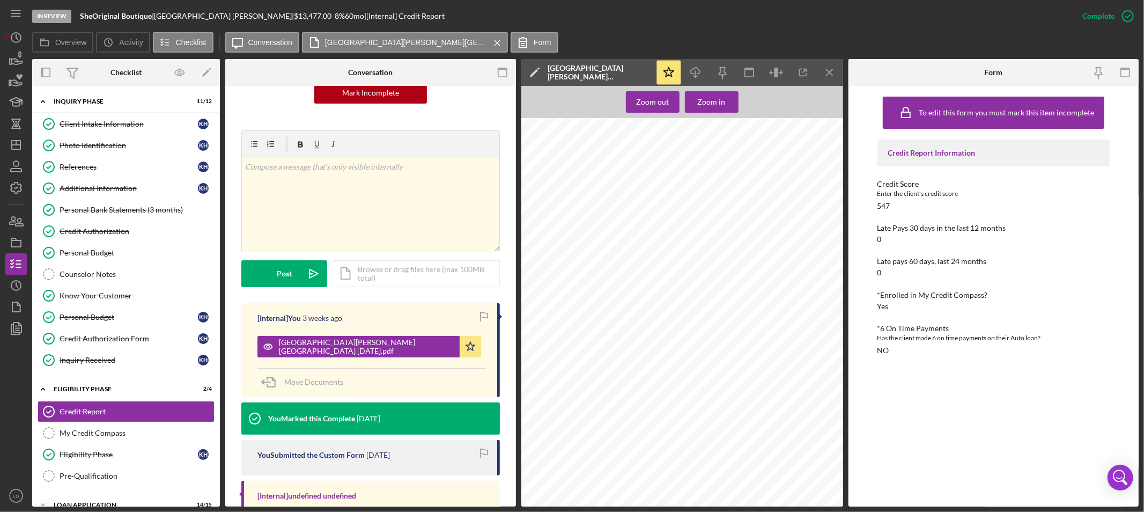
scroll to position [537, 0]
click at [16, 224] on icon "button" at bounding box center [20, 222] width 8 height 8
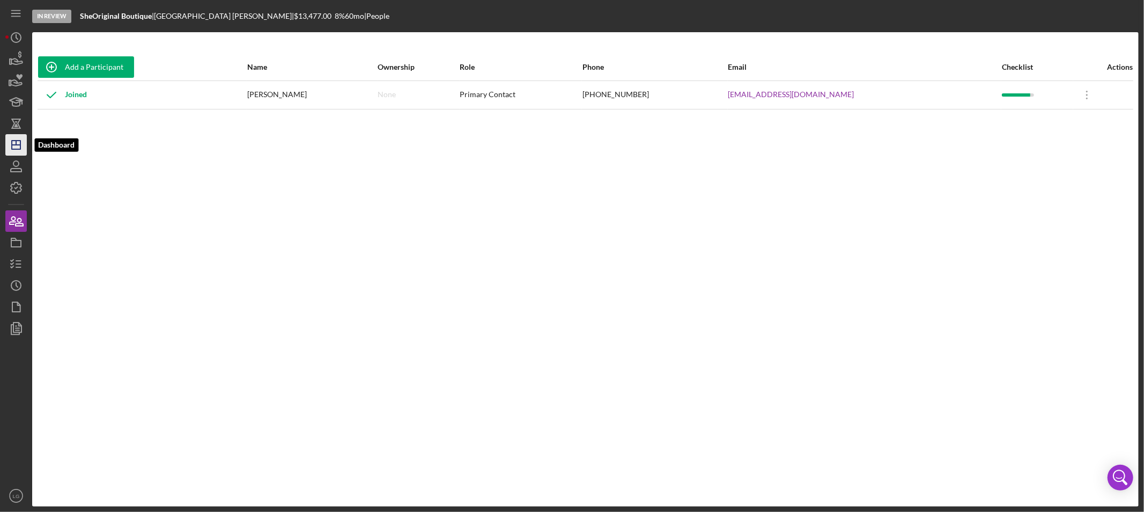
click at [11, 148] on icon "Icon/Dashboard" at bounding box center [16, 144] width 27 height 27
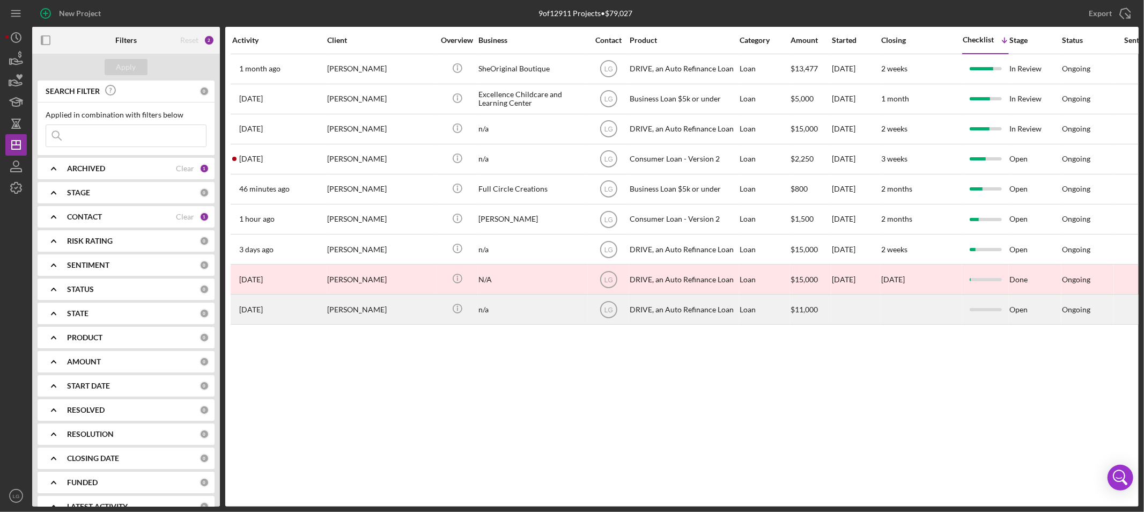
click at [342, 314] on div "[PERSON_NAME]" at bounding box center [380, 309] width 107 height 28
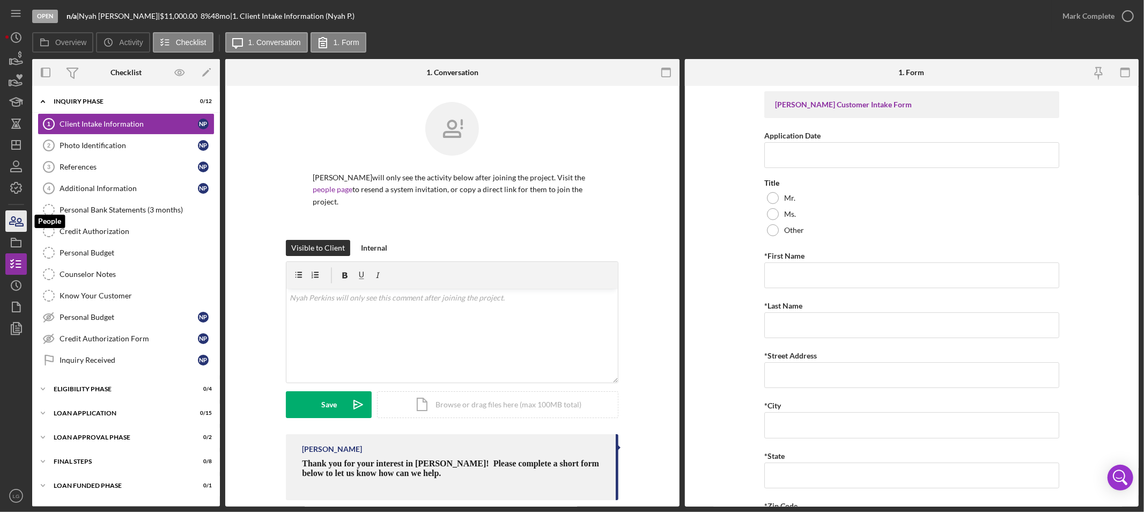
click at [16, 221] on icon "button" at bounding box center [16, 221] width 27 height 27
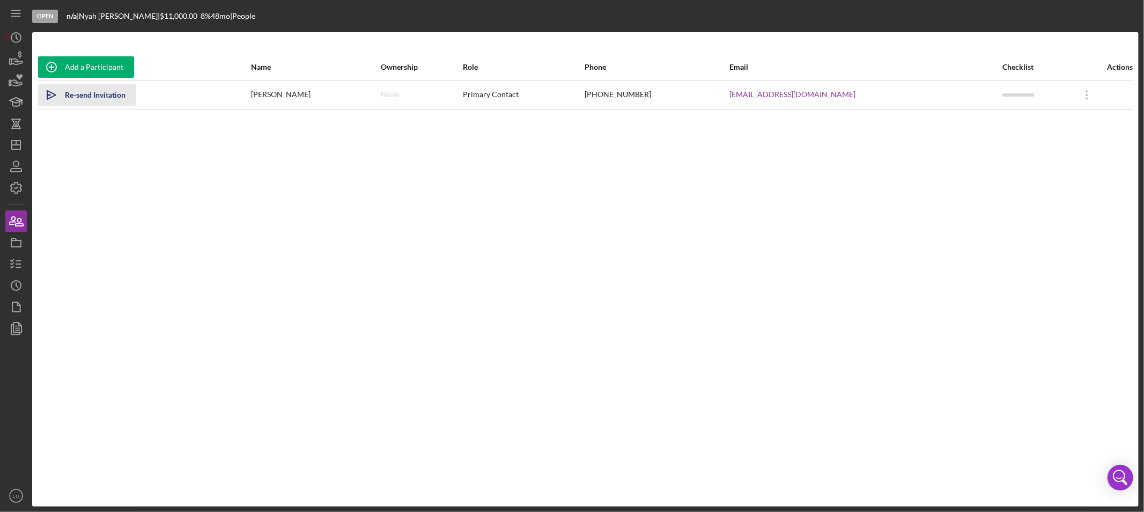
click at [73, 97] on div "Re-send Invitation" at bounding box center [95, 94] width 61 height 21
